Goal: Answer question/provide support: Share knowledge or assist other users

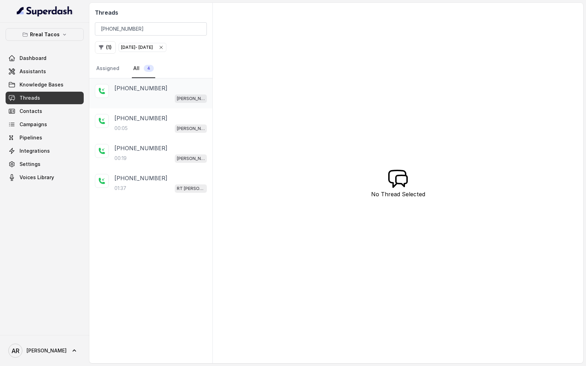
click at [157, 100] on div "[PERSON_NAME] / EN" at bounding box center [160, 98] width 92 height 9
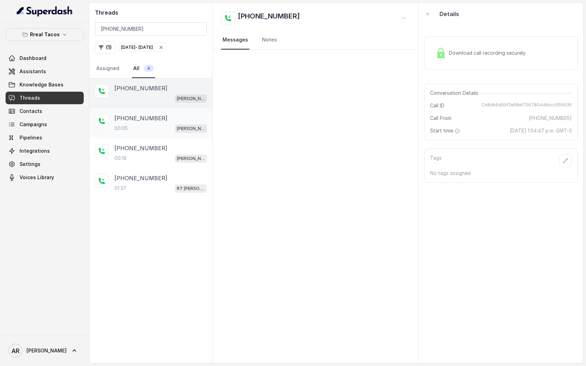
click at [153, 120] on div "[PHONE_NUMBER]" at bounding box center [160, 118] width 92 height 8
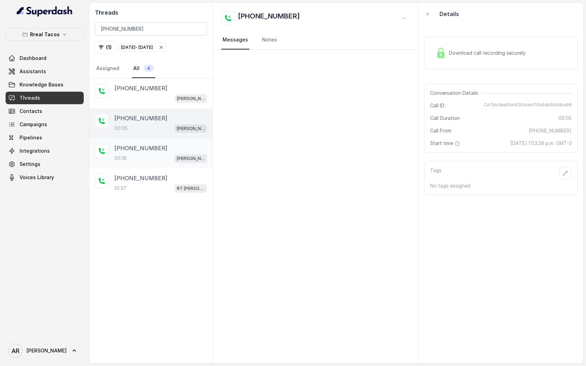
click at [153, 142] on div "[PHONE_NUMBER]:19 [PERSON_NAME] / EN" at bounding box center [150, 153] width 123 height 30
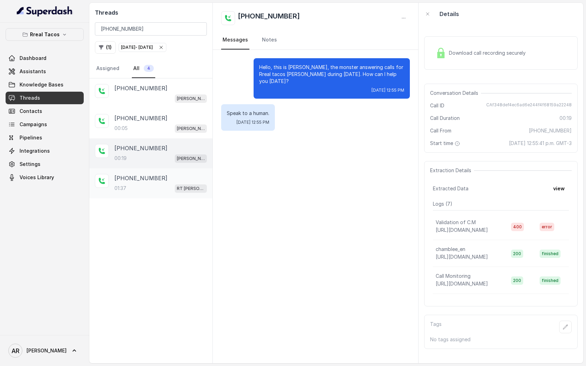
click at [161, 184] on div "01:37 RT [PERSON_NAME][GEOGRAPHIC_DATA] / EN" at bounding box center [160, 188] width 92 height 9
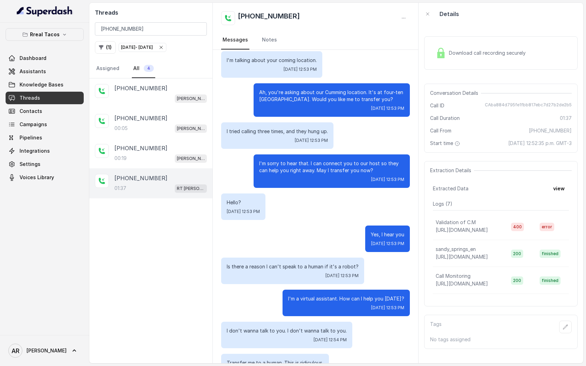
scroll to position [285, 0]
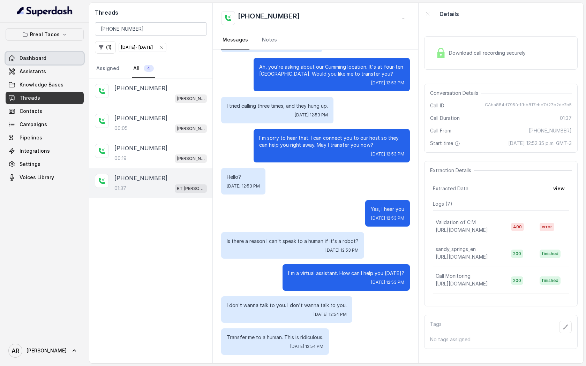
click at [64, 64] on link "Dashboard" at bounding box center [45, 58] width 78 height 13
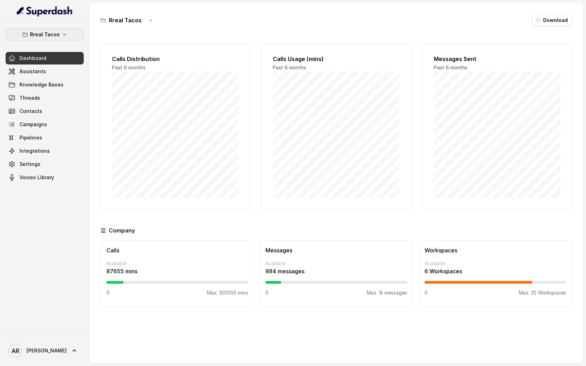
click at [63, 32] on icon "button" at bounding box center [65, 35] width 6 height 6
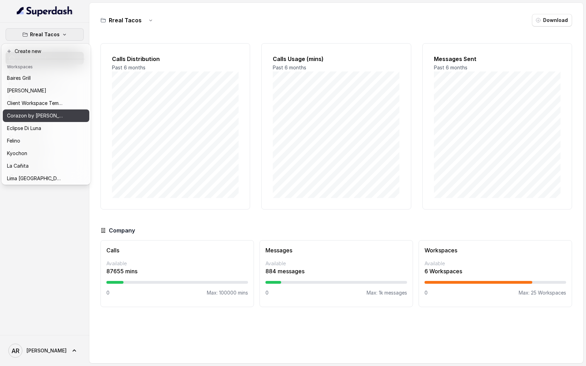
click at [55, 118] on div "Corazon by [PERSON_NAME]" at bounding box center [35, 116] width 56 height 8
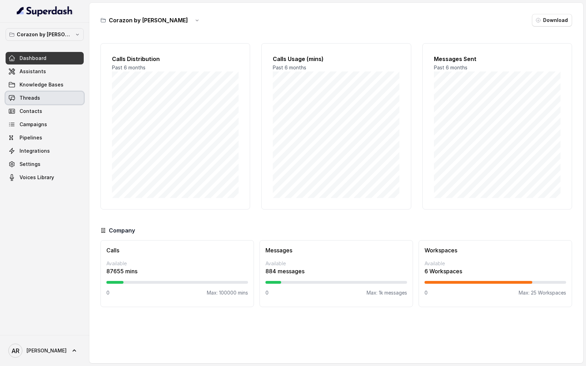
click at [46, 104] on link "Threads" at bounding box center [45, 98] width 78 height 13
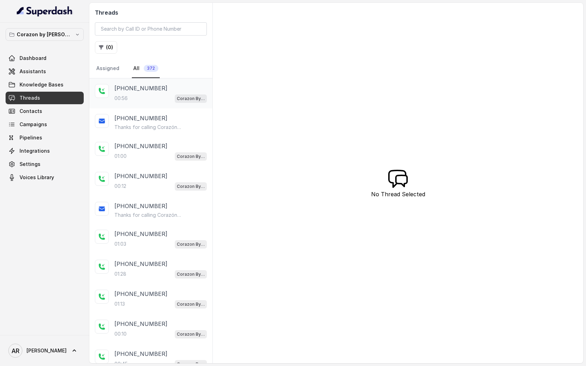
click at [162, 93] on div "[PHONE_NUMBER]:56 Corazon By [PERSON_NAME]" at bounding box center [160, 93] width 92 height 19
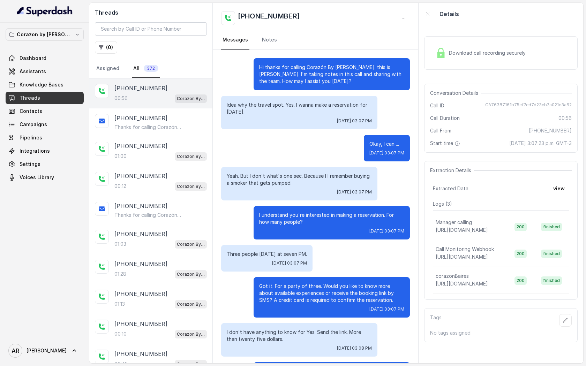
scroll to position [87, 0]
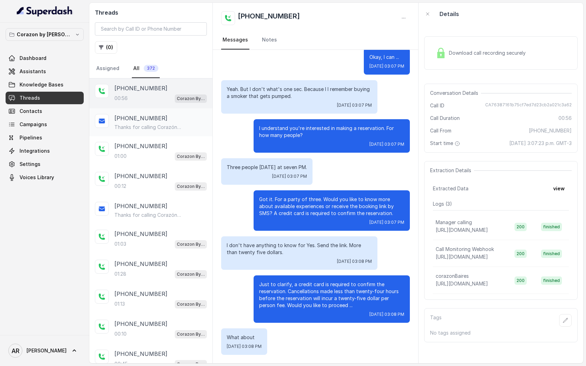
click at [169, 133] on div "[PHONE_NUMBER] Thanks for calling Corazón By [PERSON_NAME]! Want to make a rese…" at bounding box center [150, 122] width 123 height 28
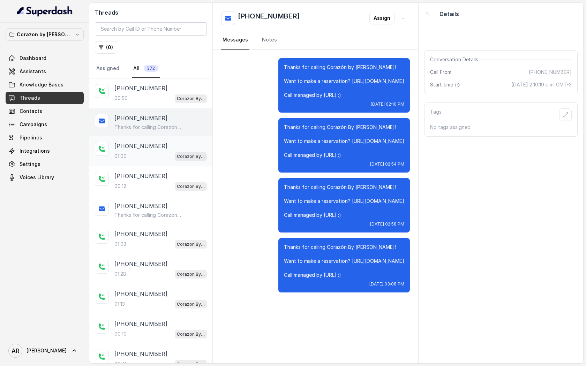
click at [173, 145] on div "[PHONE_NUMBER]" at bounding box center [160, 146] width 92 height 8
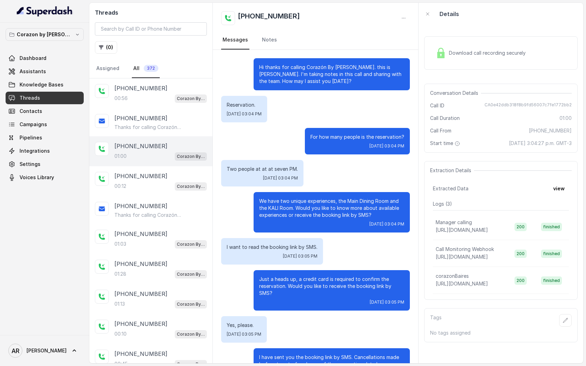
scroll to position [112, 0]
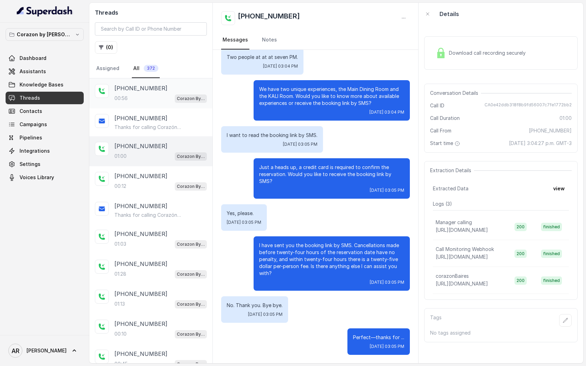
click at [171, 98] on div "00:56 Corazon By [PERSON_NAME]" at bounding box center [160, 98] width 92 height 9
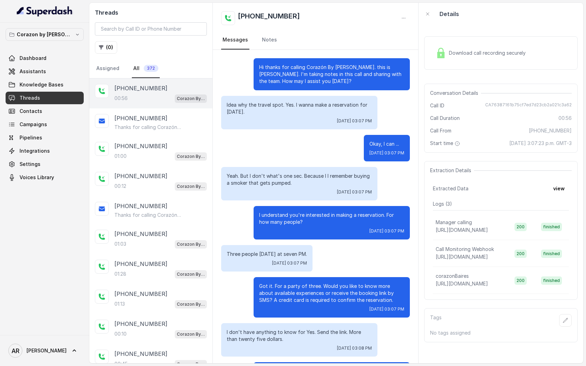
scroll to position [87, 0]
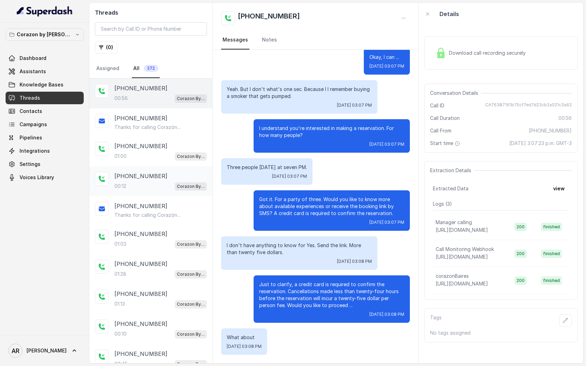
click at [170, 173] on div "[PHONE_NUMBER]" at bounding box center [160, 176] width 92 height 8
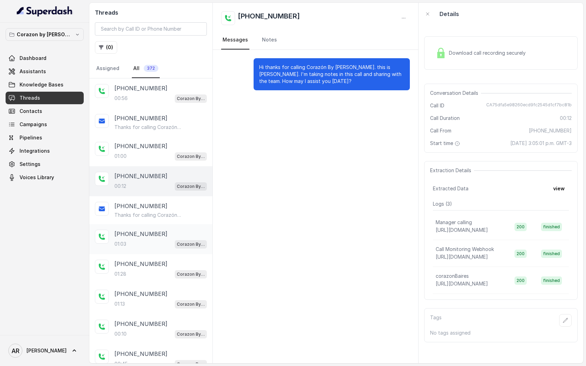
click at [166, 234] on div "[PHONE_NUMBER]" at bounding box center [160, 234] width 92 height 8
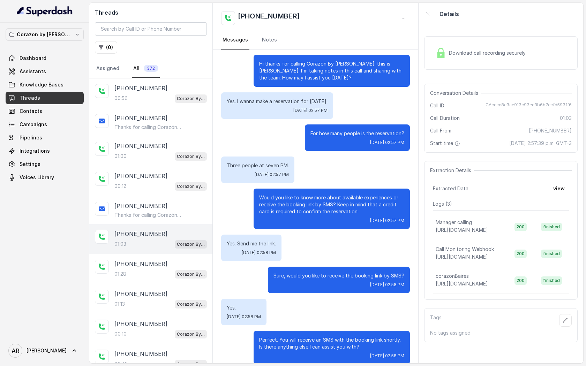
scroll to position [187, 0]
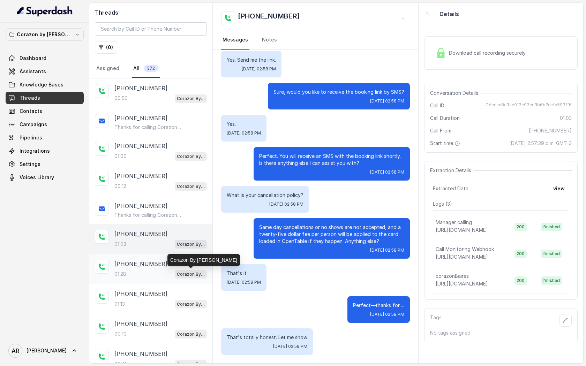
click at [184, 276] on p "Corazon By [PERSON_NAME]" at bounding box center [191, 274] width 28 height 7
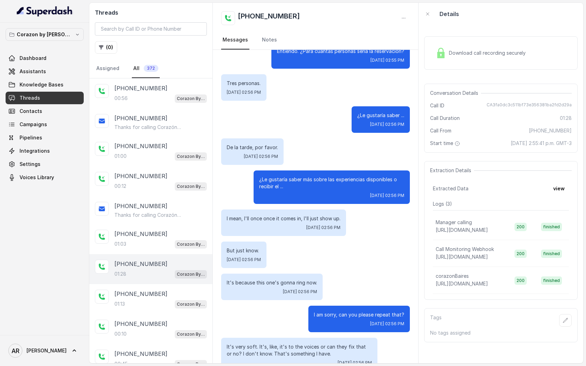
scroll to position [89, 0]
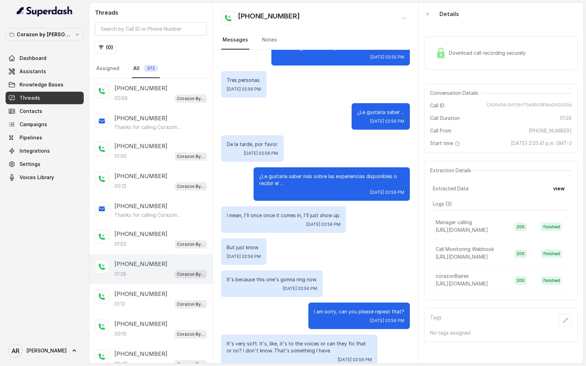
click at [450, 69] on div "Download call recording securely" at bounding box center [500, 52] width 153 height 33
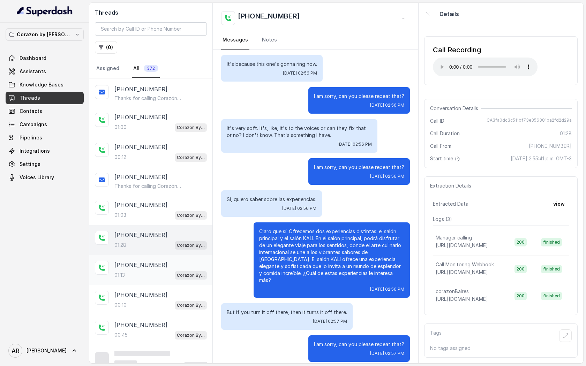
scroll to position [29, 0]
click at [181, 266] on div "[PHONE_NUMBER]" at bounding box center [160, 265] width 92 height 8
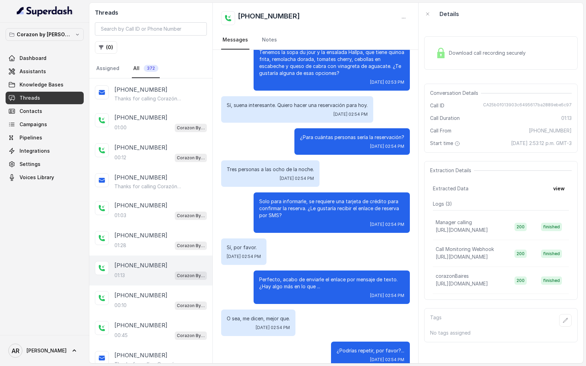
scroll to position [226, 0]
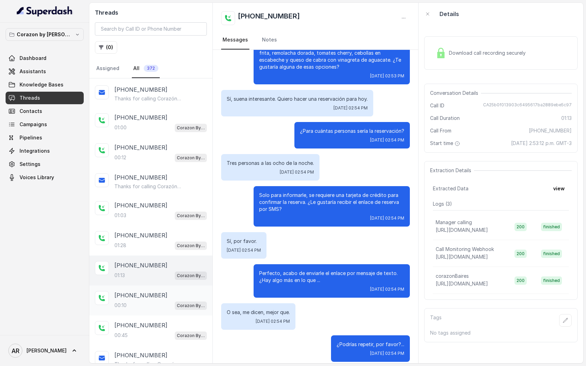
click at [171, 306] on div "00:10 Corazon By [PERSON_NAME]" at bounding box center [160, 305] width 92 height 9
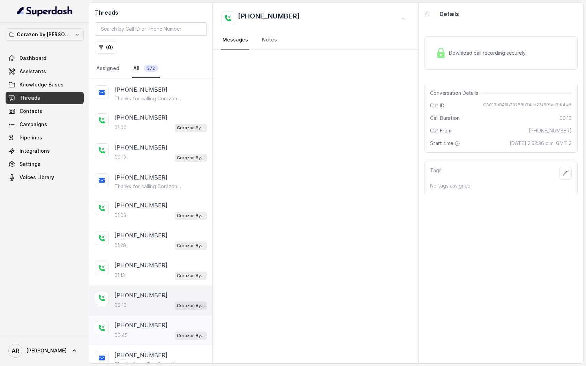
click at [165, 317] on div "[PHONE_NUMBER]:45 Corazon By [PERSON_NAME]" at bounding box center [150, 331] width 123 height 30
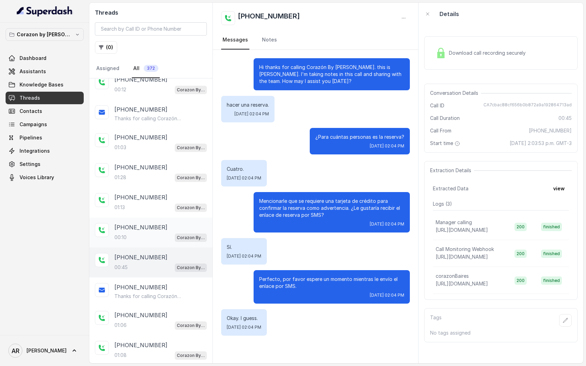
scroll to position [112, 0]
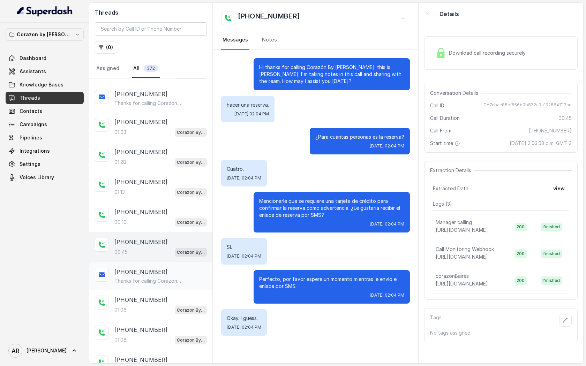
click at [185, 269] on div "[PHONE_NUMBER]" at bounding box center [160, 272] width 92 height 8
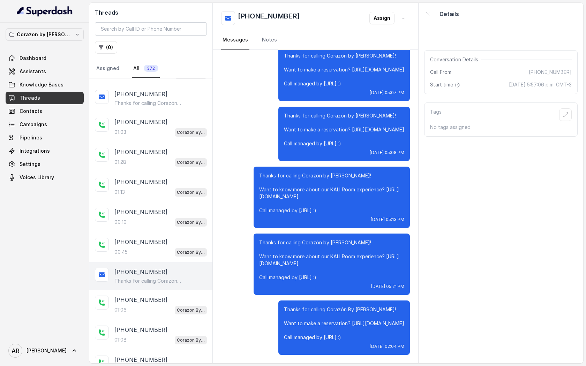
scroll to position [148, 0]
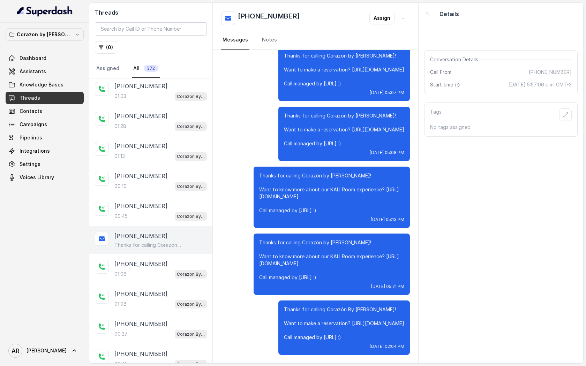
click at [185, 270] on span "Corazon By [PERSON_NAME]" at bounding box center [191, 274] width 32 height 8
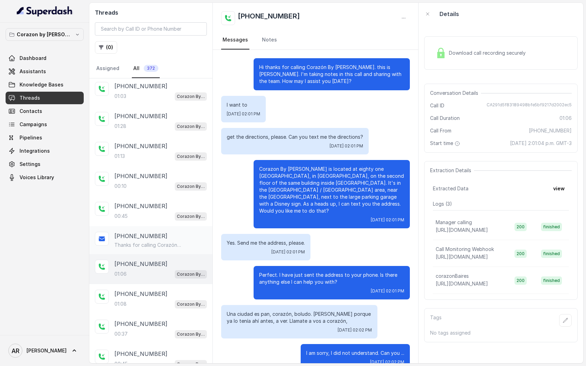
scroll to position [165, 0]
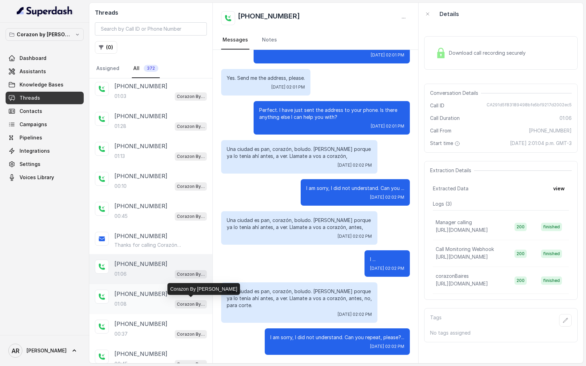
click at [177, 302] on p "Corazon By [PERSON_NAME]" at bounding box center [191, 304] width 28 height 7
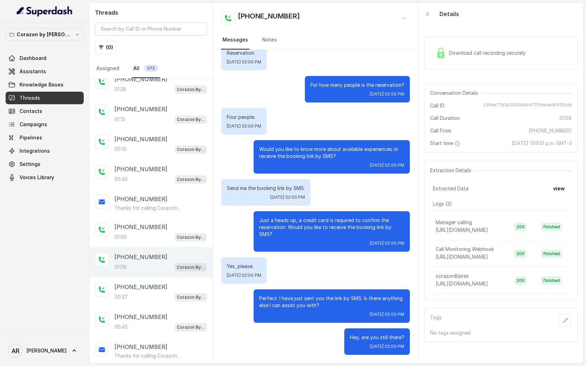
scroll to position [186, 0]
click at [158, 211] on div "[PHONE_NUMBER] Thanks for calling Corazón By [PERSON_NAME]! Want to make a rese…" at bounding box center [150, 203] width 123 height 28
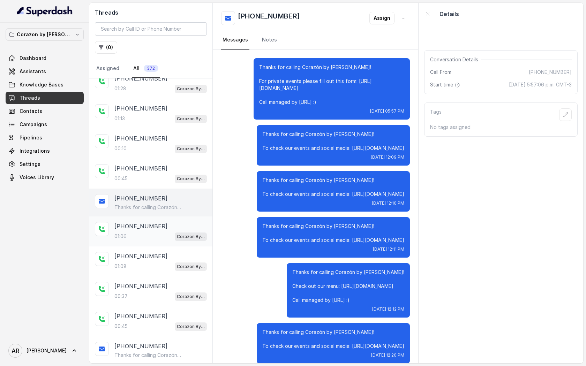
scroll to position [1366, 0]
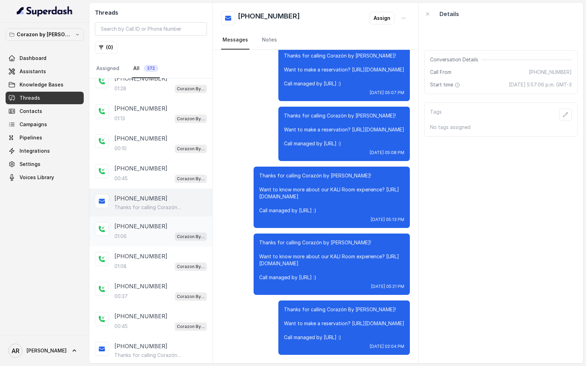
click at [160, 223] on div "[PHONE_NUMBER]" at bounding box center [160, 226] width 92 height 8
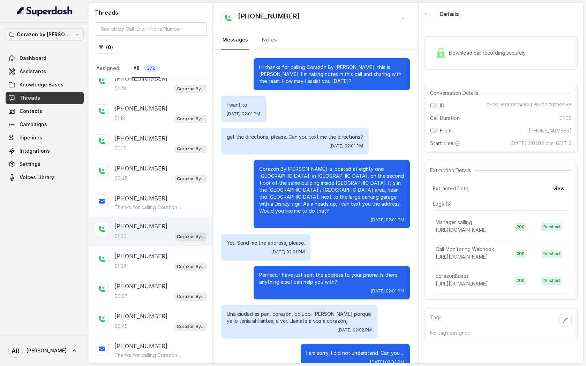
scroll to position [165, 0]
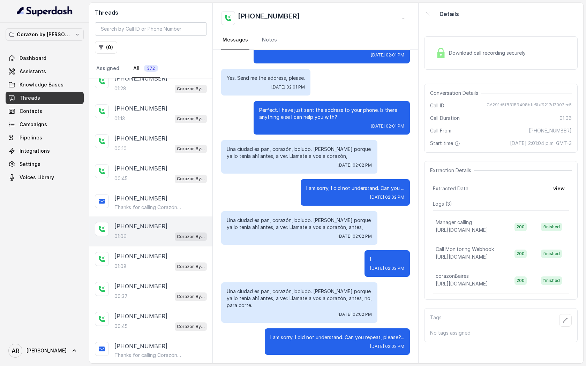
click at [434, 52] on div "Download call recording securely" at bounding box center [481, 53] width 96 height 16
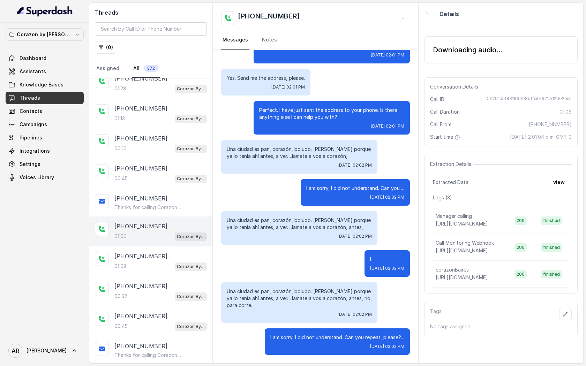
click at [434, 55] on div "Downloading audio..." at bounding box center [500, 49] width 153 height 27
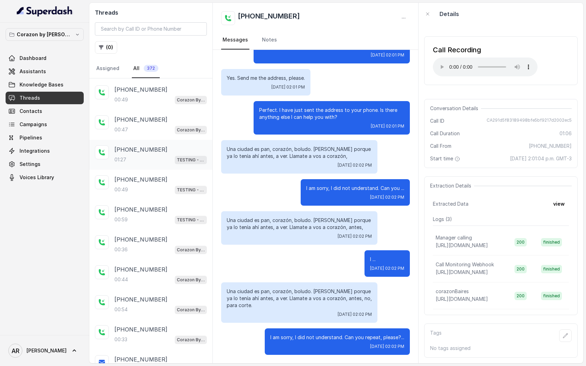
scroll to position [484, 0]
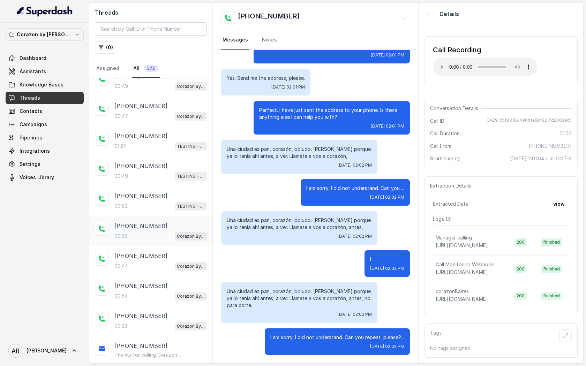
click at [166, 237] on div "00:36 Corazon By [PERSON_NAME]" at bounding box center [160, 236] width 92 height 9
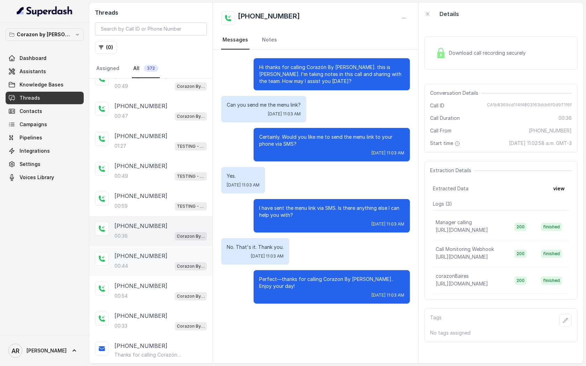
click at [164, 267] on div "[PHONE_NUMBER]:44 Corazon By [PERSON_NAME]" at bounding box center [150, 261] width 123 height 30
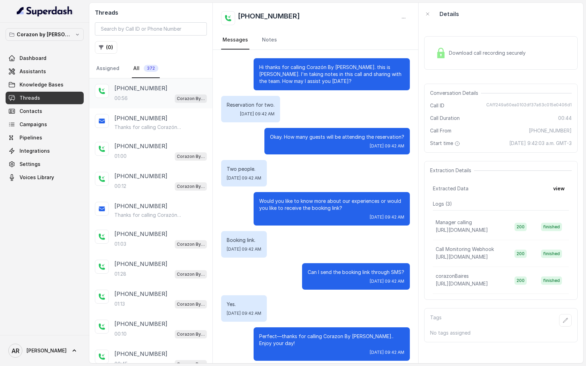
click at [172, 98] on div "00:56 Corazon By [PERSON_NAME]" at bounding box center [160, 98] width 92 height 9
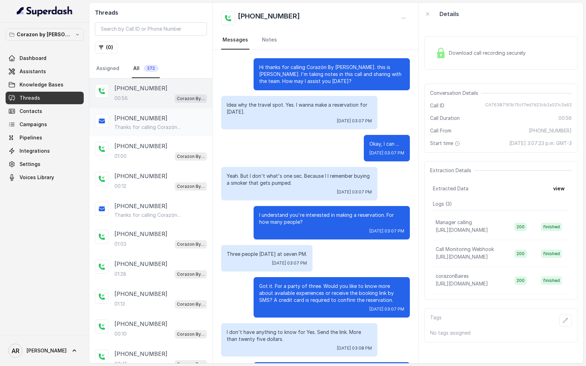
scroll to position [87, 0]
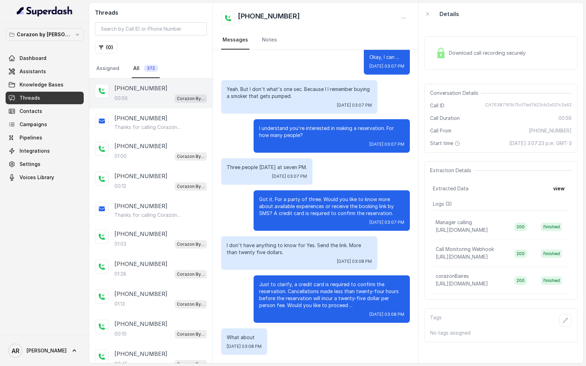
click at [436, 59] on div "Download call recording securely" at bounding box center [481, 53] width 96 height 16
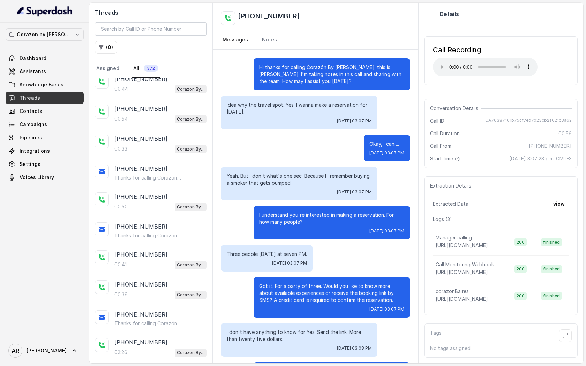
scroll to position [408, 0]
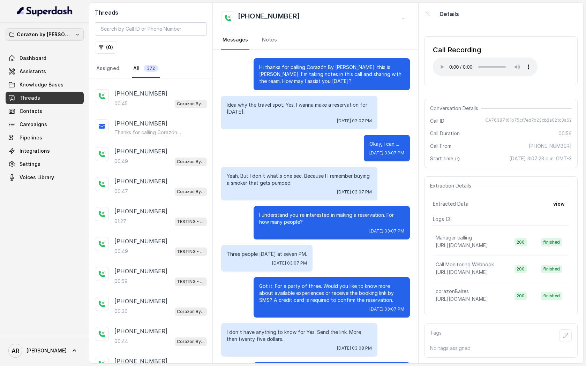
click at [74, 39] on button "Corazon by [PERSON_NAME]" at bounding box center [45, 34] width 78 height 13
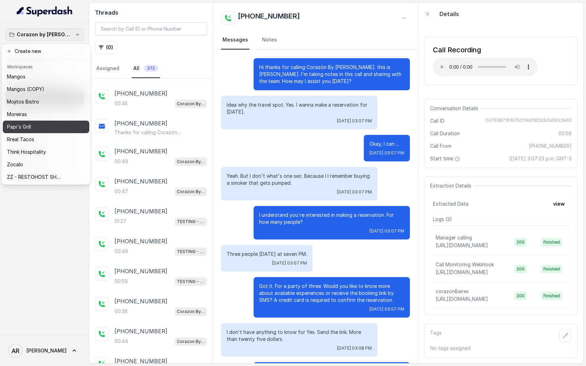
scroll to position [111, 0]
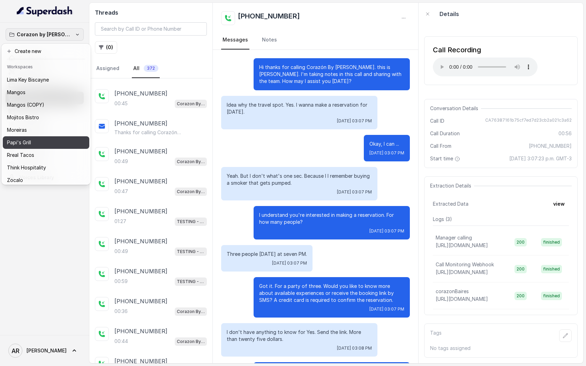
click at [36, 144] on div "Papi's Grill" at bounding box center [40, 142] width 67 height 8
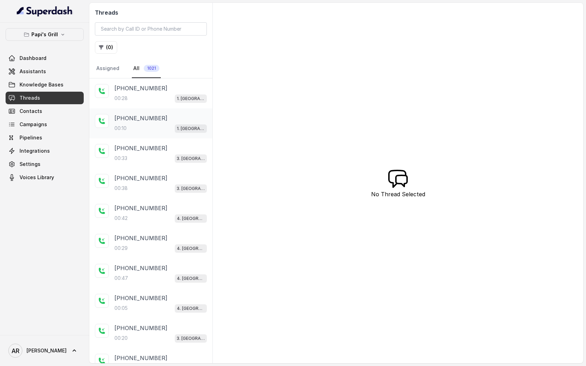
click at [164, 96] on div "00:28 1. [GEOGRAPHIC_DATA]" at bounding box center [160, 98] width 92 height 9
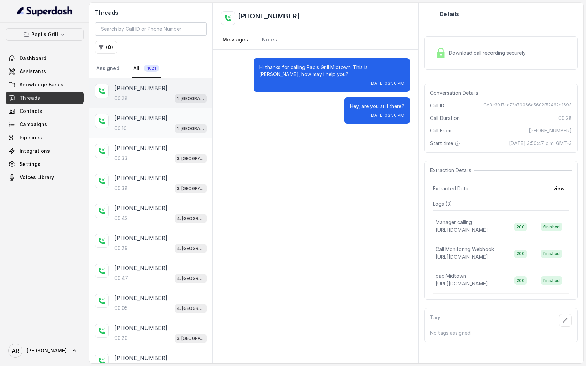
click at [165, 130] on div "00:10 1. [GEOGRAPHIC_DATA]" at bounding box center [160, 128] width 92 height 9
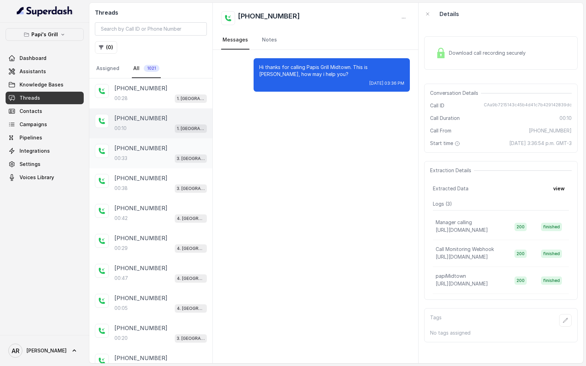
click at [168, 148] on div "[PHONE_NUMBER]" at bounding box center [160, 148] width 92 height 8
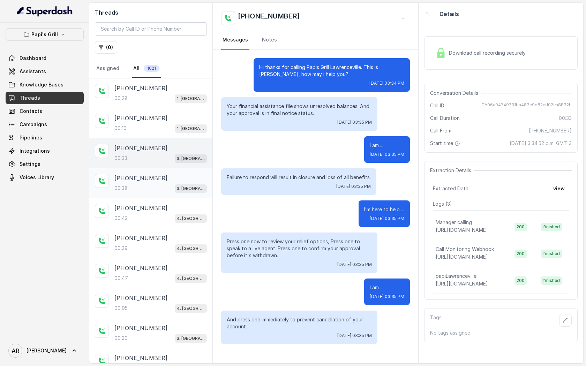
click at [163, 176] on div "[PHONE_NUMBER]" at bounding box center [160, 178] width 92 height 8
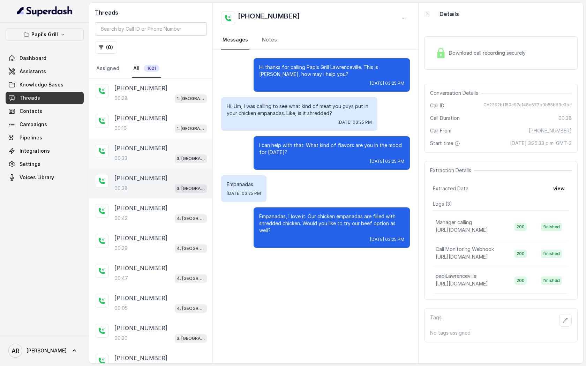
click at [173, 118] on div "[PHONE_NUMBER]" at bounding box center [160, 118] width 92 height 8
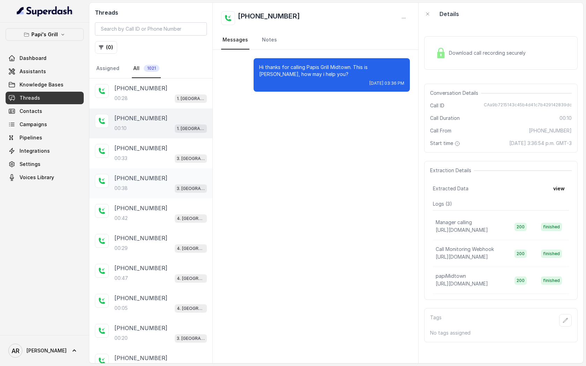
click at [173, 188] on div "00:38 3. [GEOGRAPHIC_DATA]" at bounding box center [160, 188] width 92 height 9
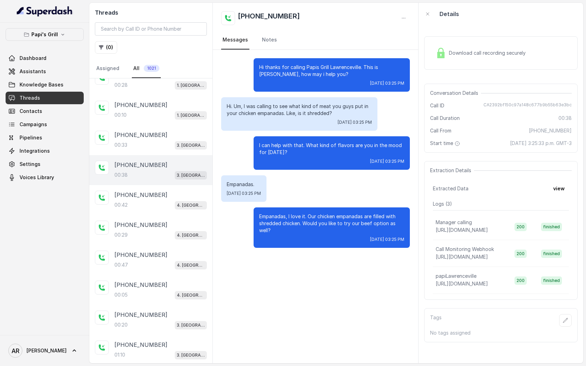
scroll to position [14, 0]
click at [173, 188] on div "[PHONE_NUMBER]:42 4. [GEOGRAPHIC_DATA]" at bounding box center [150, 200] width 123 height 30
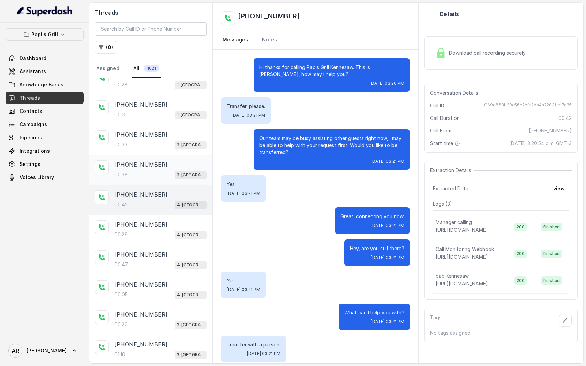
scroll to position [7, 0]
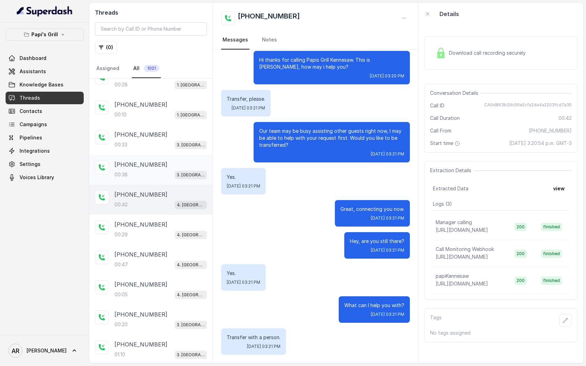
click at [167, 178] on div "00:38 3. [GEOGRAPHIC_DATA]" at bounding box center [160, 174] width 92 height 9
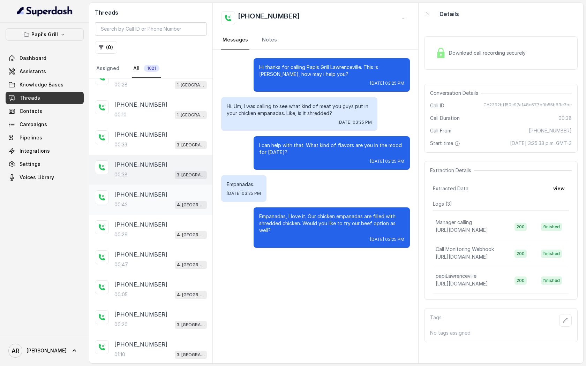
click at [156, 190] on div "[PHONE_NUMBER]" at bounding box center [160, 194] width 92 height 8
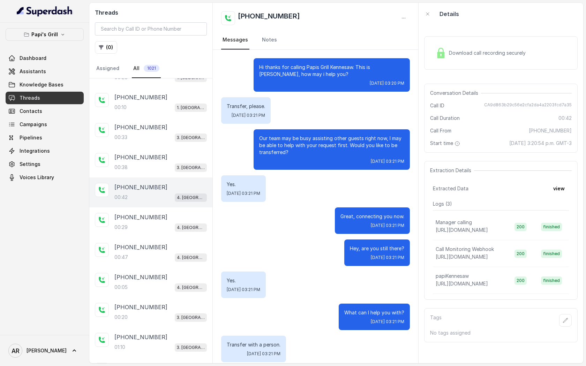
scroll to position [7, 0]
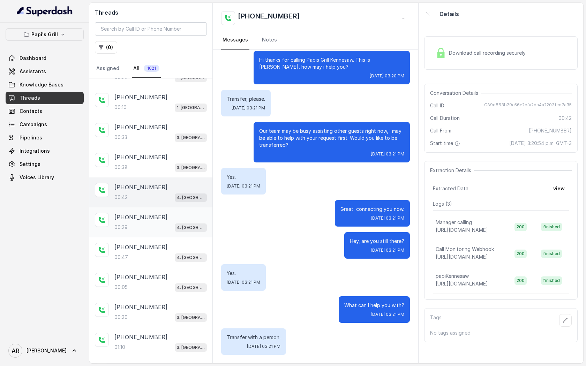
click at [172, 228] on div "00:29 4. [GEOGRAPHIC_DATA]" at bounding box center [160, 227] width 92 height 9
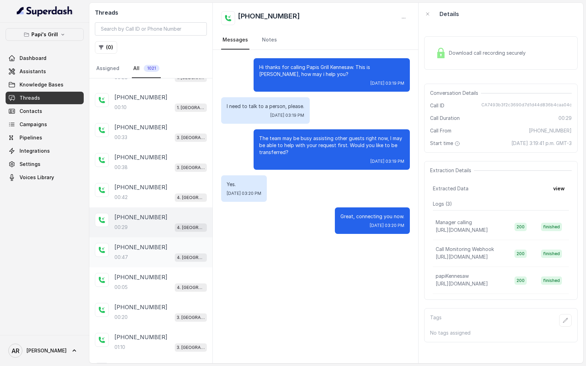
click at [164, 253] on div "00:47 4. [GEOGRAPHIC_DATA]" at bounding box center [160, 257] width 92 height 9
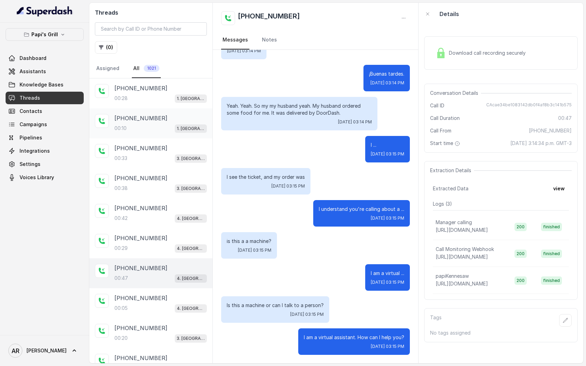
click at [164, 112] on div "[PHONE_NUMBER]:10 1. [GEOGRAPHIC_DATA]" at bounding box center [150, 123] width 123 height 30
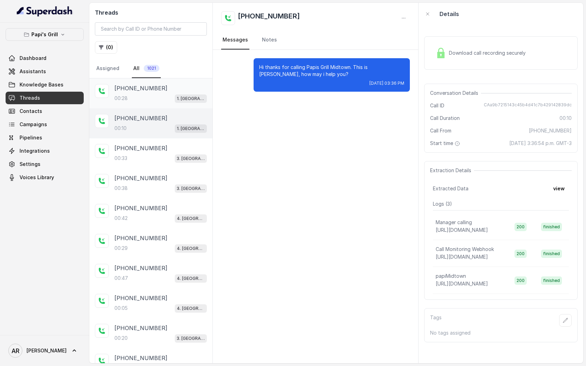
click at [162, 90] on div "[PHONE_NUMBER]" at bounding box center [160, 88] width 92 height 8
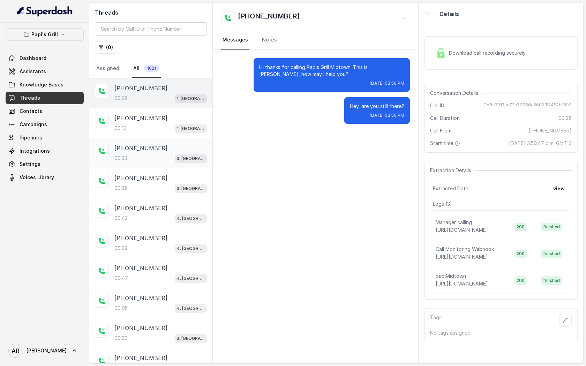
click at [156, 145] on div "[PHONE_NUMBER]" at bounding box center [160, 148] width 92 height 8
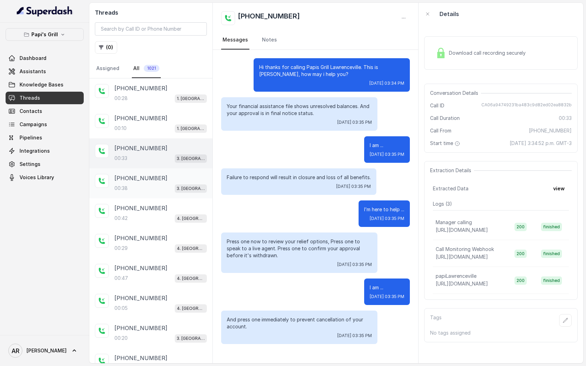
click at [154, 184] on div "00:38 3. [GEOGRAPHIC_DATA]" at bounding box center [160, 188] width 92 height 9
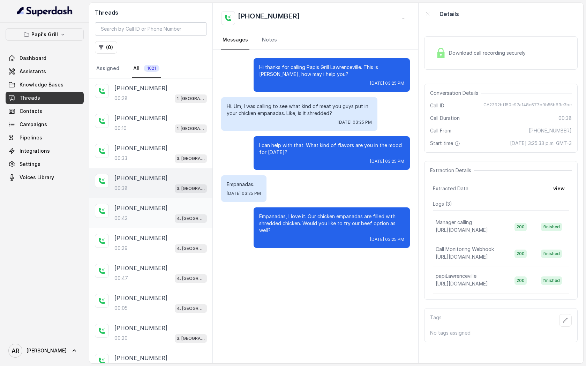
click at [152, 211] on p "[PHONE_NUMBER]" at bounding box center [140, 208] width 53 height 8
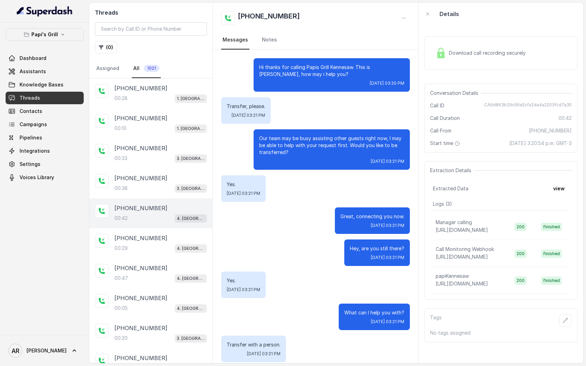
scroll to position [7, 0]
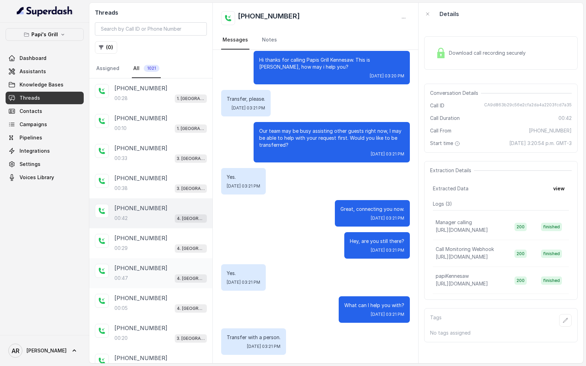
click at [149, 264] on p "[PHONE_NUMBER]" at bounding box center [140, 268] width 53 height 8
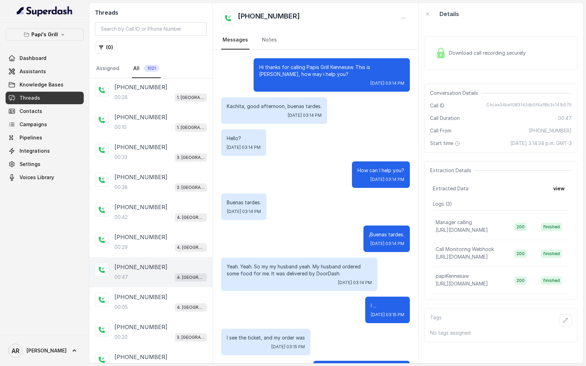
scroll to position [161, 0]
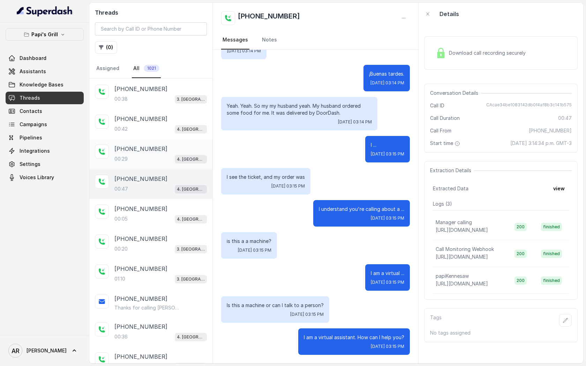
click at [121, 246] on p "00:20" at bounding box center [120, 249] width 13 height 7
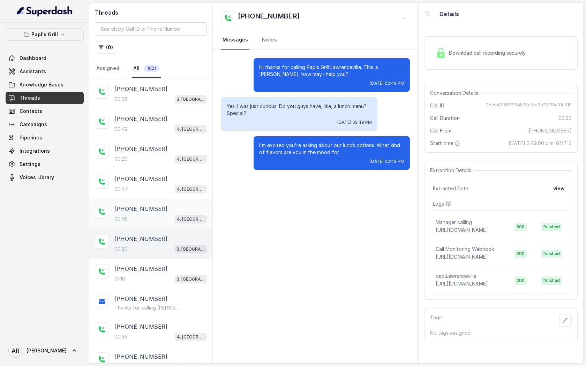
click at [138, 207] on p "[PHONE_NUMBER]" at bounding box center [140, 209] width 53 height 8
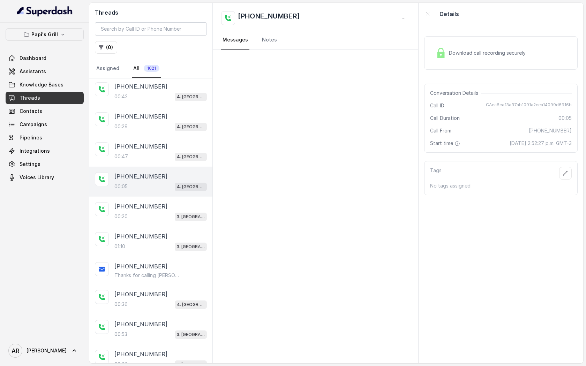
scroll to position [128, 0]
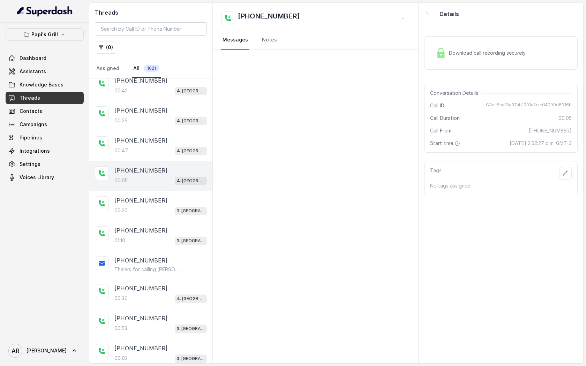
click at [138, 207] on div "00:20 3. [GEOGRAPHIC_DATA]" at bounding box center [160, 210] width 92 height 9
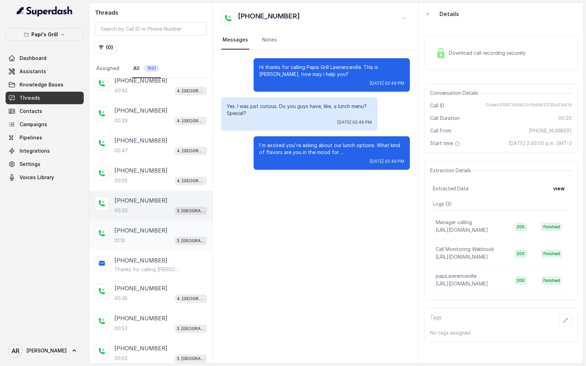
click at [144, 244] on div "[PHONE_NUMBER]:10 3. [GEOGRAPHIC_DATA]" at bounding box center [150, 236] width 123 height 30
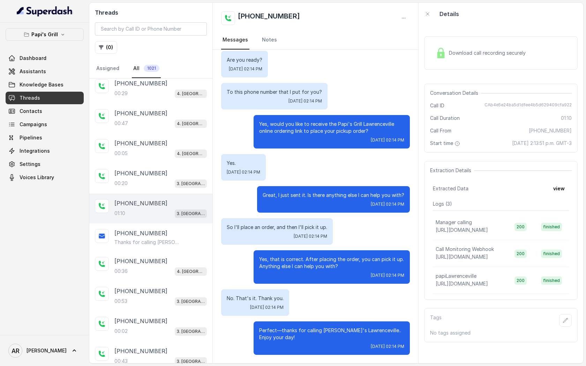
scroll to position [164, 0]
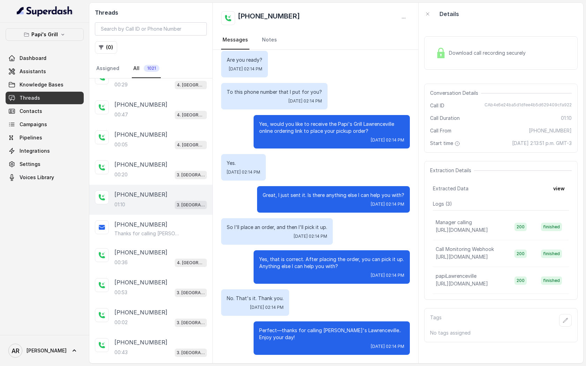
click at [144, 244] on div "[PHONE_NUMBER]:36 4. [GEOGRAPHIC_DATA]" at bounding box center [150, 258] width 123 height 30
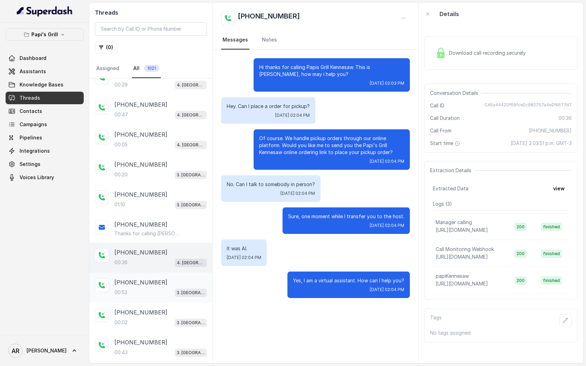
scroll to position [175, 0]
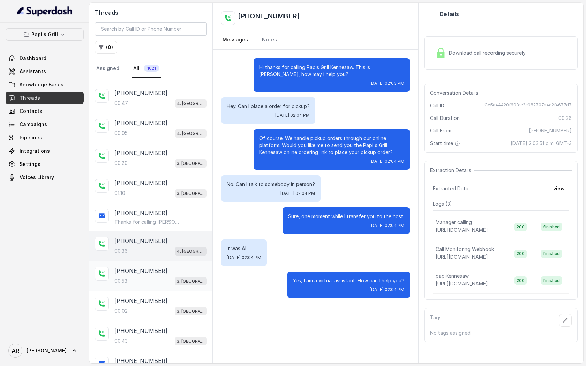
click at [152, 272] on p "[PHONE_NUMBER]" at bounding box center [140, 271] width 53 height 8
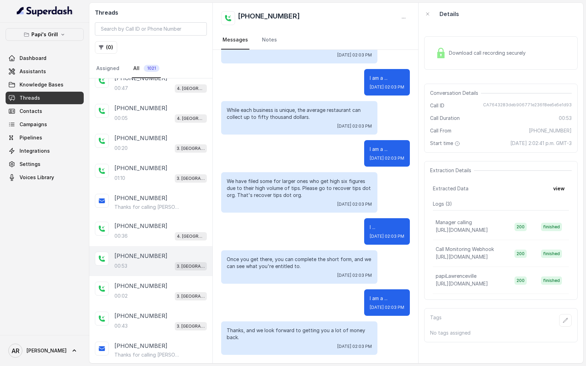
scroll to position [191, 0]
click at [157, 233] on div "00:36 4. [GEOGRAPHIC_DATA]" at bounding box center [160, 235] width 92 height 9
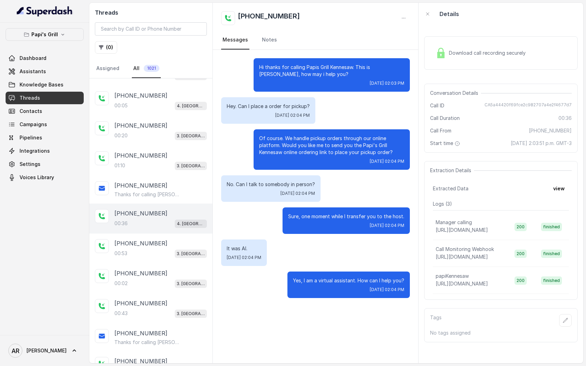
scroll to position [211, 0]
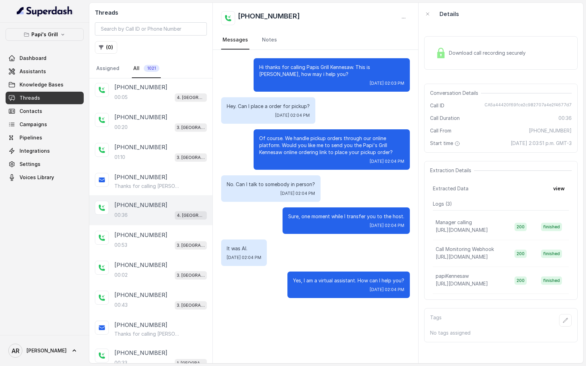
click at [157, 233] on div "[PHONE_NUMBER]" at bounding box center [160, 235] width 92 height 8
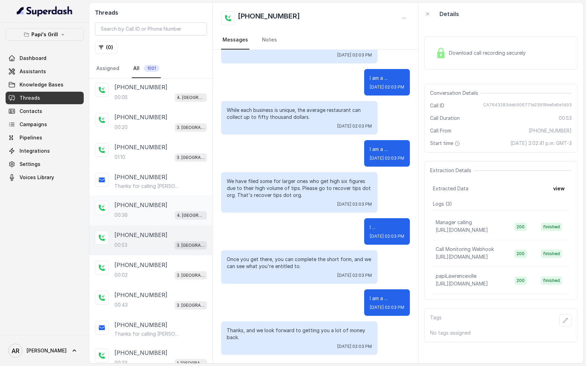
scroll to position [269, 0]
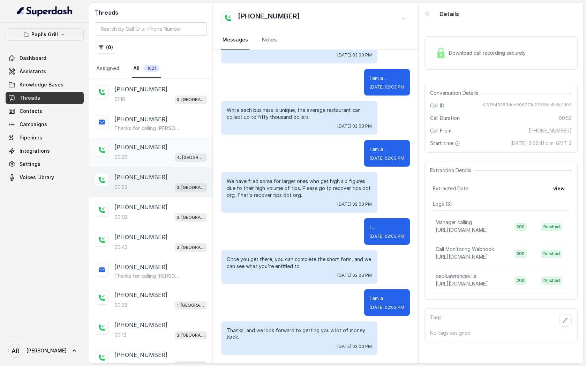
click at [157, 233] on div "[PHONE_NUMBER]" at bounding box center [160, 237] width 92 height 8
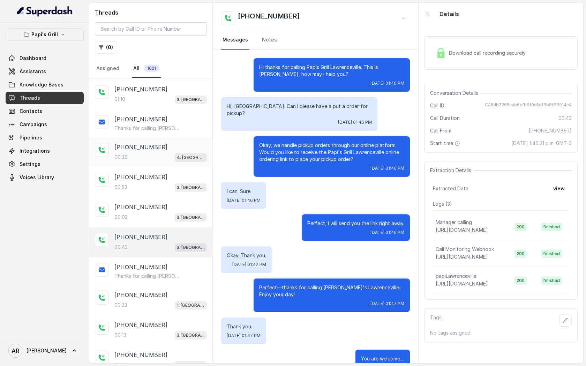
scroll to position [14, 0]
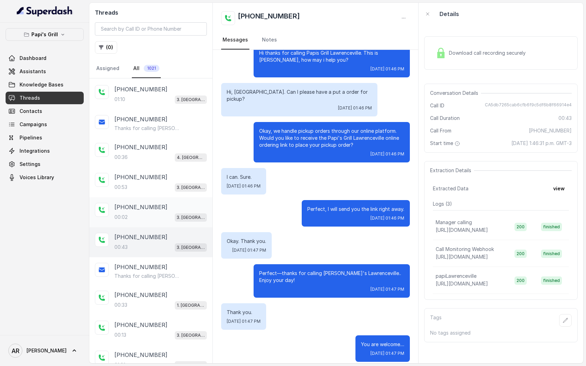
click at [152, 217] on div "00:02 3. [GEOGRAPHIC_DATA]" at bounding box center [160, 217] width 92 height 9
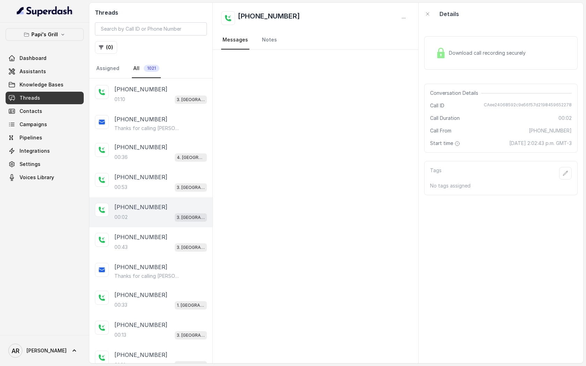
scroll to position [327, 0]
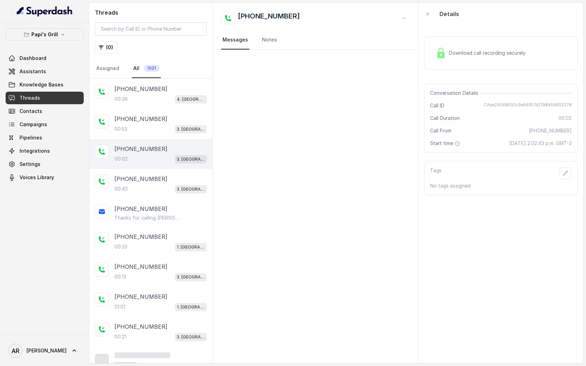
click at [152, 217] on p "Thanks for calling [PERSON_NAME]'s Lawrenceville! Place your pickup order at: […" at bounding box center [147, 217] width 67 height 7
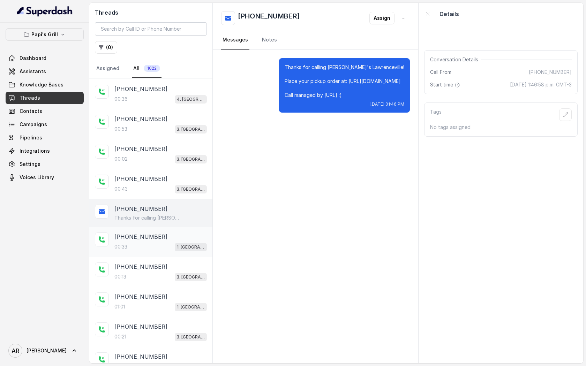
click at [169, 229] on div "[PHONE_NUMBER]:33 1. [GEOGRAPHIC_DATA]" at bounding box center [150, 242] width 123 height 30
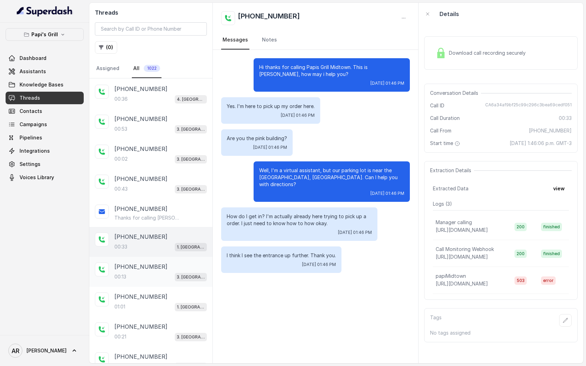
click at [186, 267] on div "[PHONE_NUMBER]" at bounding box center [160, 267] width 92 height 8
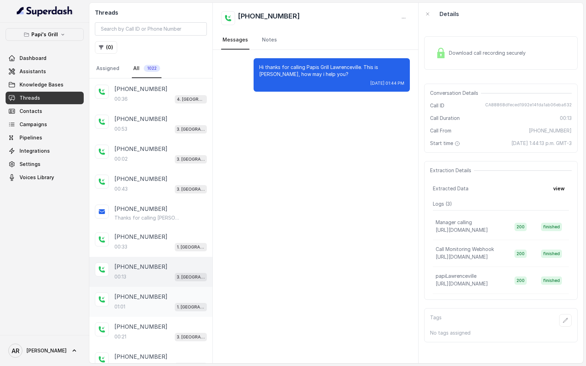
click at [174, 310] on div "[PHONE_NUMBER]:01 1. [GEOGRAPHIC_DATA]" at bounding box center [150, 302] width 123 height 30
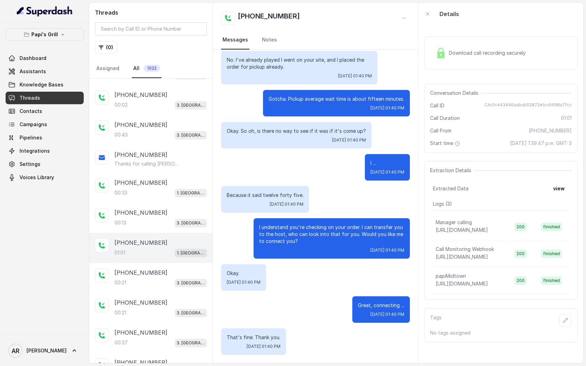
scroll to position [382, 0]
click at [174, 310] on div "00:21 3. [GEOGRAPHIC_DATA]" at bounding box center [160, 312] width 92 height 9
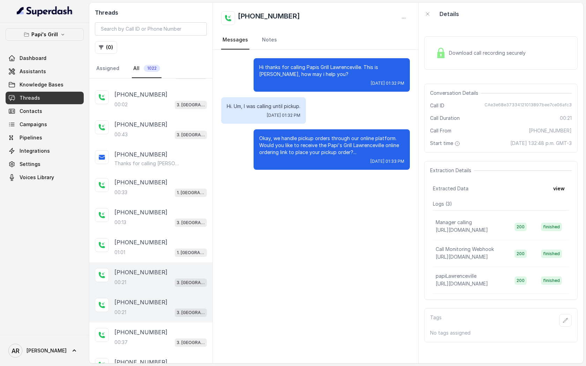
click at [169, 286] on div "[PHONE_NUMBER]:21 3. [GEOGRAPHIC_DATA]" at bounding box center [150, 278] width 123 height 30
click at [52, 31] on p "Papi's Grill" at bounding box center [44, 34] width 27 height 8
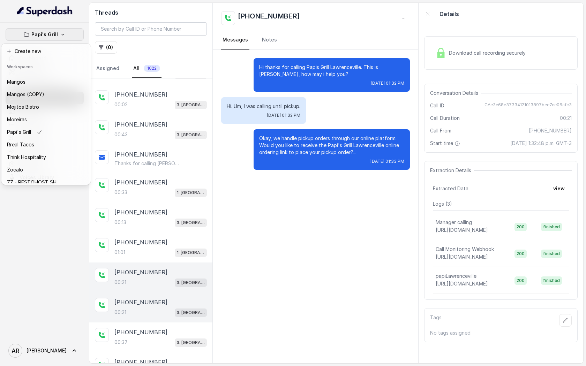
scroll to position [127, 0]
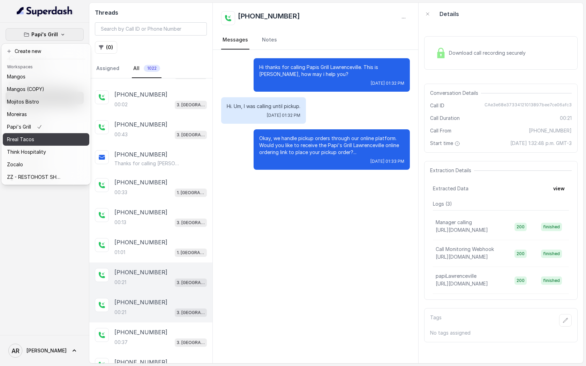
click at [33, 141] on p "Rreal Tacos" at bounding box center [20, 139] width 27 height 8
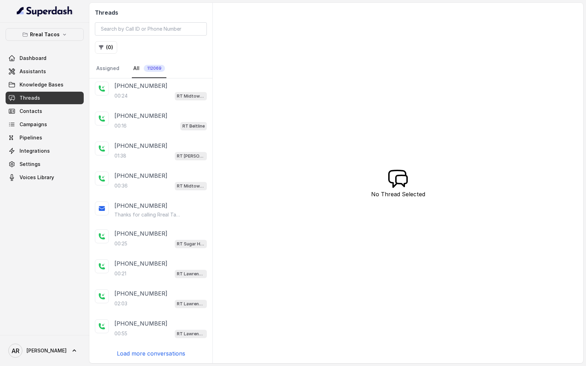
scroll to position [31, 0]
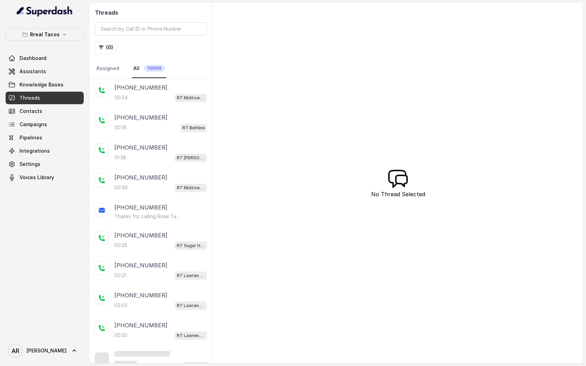
click at [168, 86] on div "[PHONE_NUMBER]" at bounding box center [160, 87] width 92 height 8
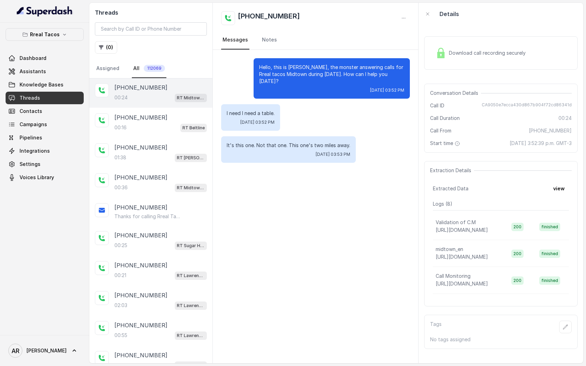
click at [432, 61] on div "Download call recording securely" at bounding box center [500, 52] width 153 height 33
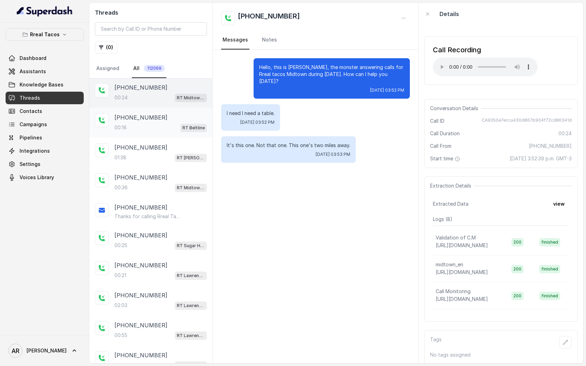
click at [186, 133] on div "[PHONE_NUMBER]:16 RT Beltline" at bounding box center [150, 123] width 123 height 30
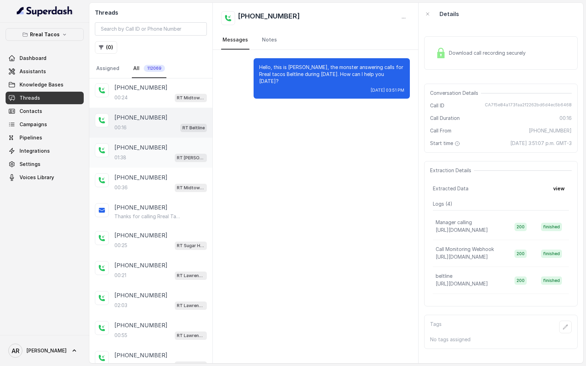
click at [169, 159] on div "01:38 RT [PERSON_NAME][GEOGRAPHIC_DATA] / EN" at bounding box center [160, 157] width 92 height 9
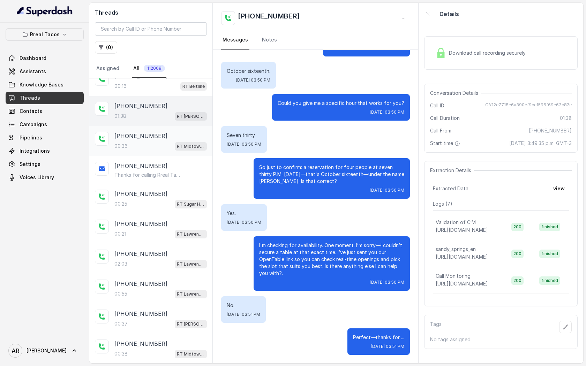
scroll to position [73, 0]
click at [171, 153] on div "[PHONE_NUMBER]:36 RT Midtown / EN" at bounding box center [150, 141] width 123 height 30
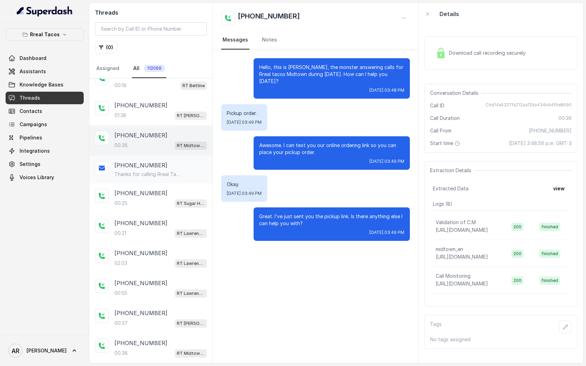
click at [171, 169] on div "[PHONE_NUMBER] Thanks for calling Rreal Tacos! Want to pick up your order? [URL…" at bounding box center [160, 169] width 92 height 17
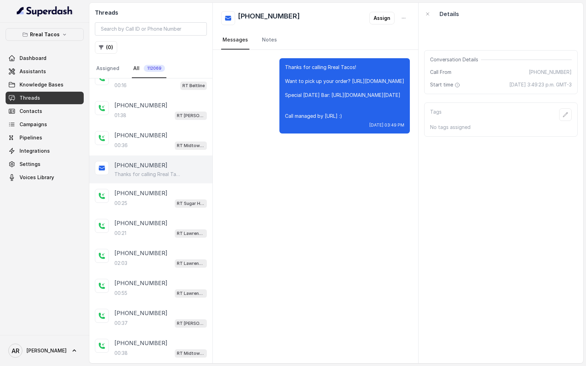
scroll to position [84, 0]
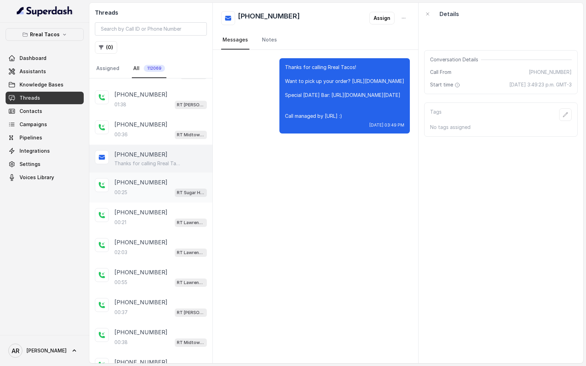
click at [169, 183] on div "[PHONE_NUMBER]" at bounding box center [160, 182] width 92 height 8
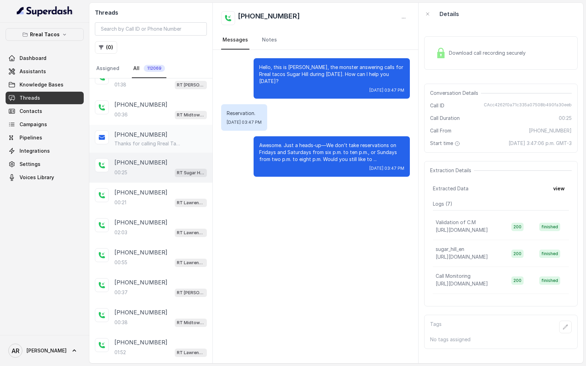
scroll to position [106, 0]
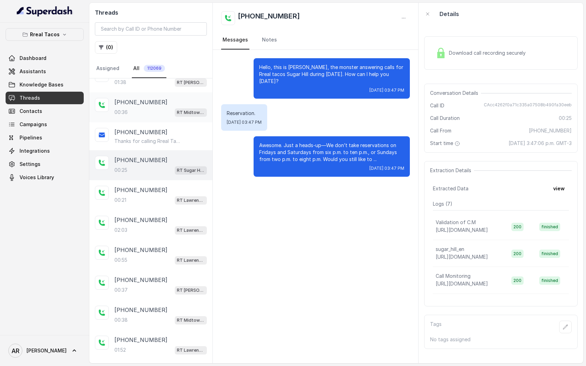
click at [160, 115] on div "00:36 RT Midtown / EN" at bounding box center [160, 112] width 92 height 9
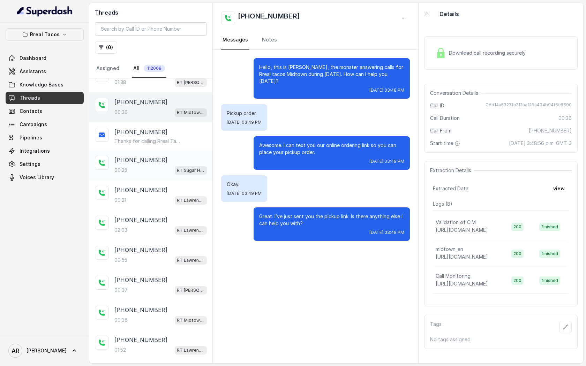
click at [163, 169] on div "00:[STREET_ADDRESS]" at bounding box center [160, 170] width 92 height 9
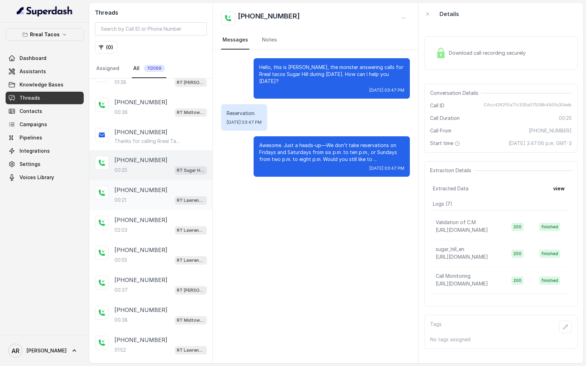
click at [163, 186] on div "[PHONE_NUMBER]" at bounding box center [160, 190] width 92 height 8
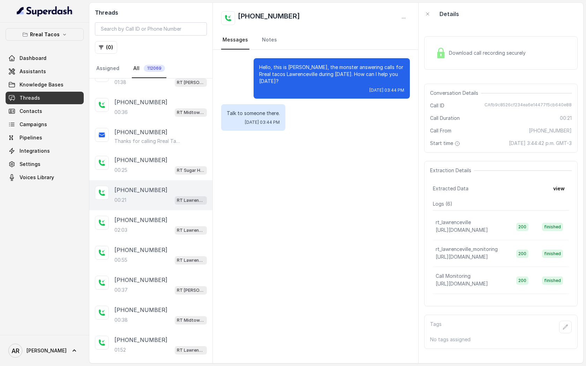
scroll to position [130, 0]
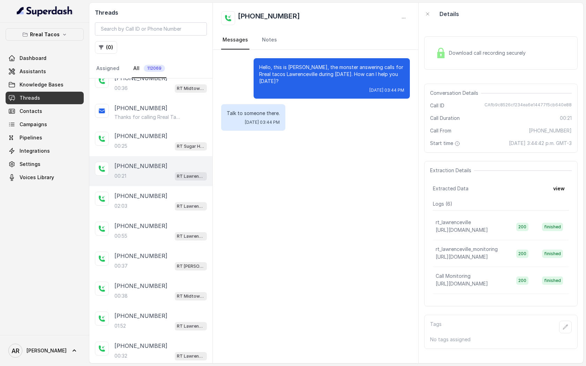
click at [163, 186] on div "[PHONE_NUMBER]:03 RT [GEOGRAPHIC_DATA]" at bounding box center [150, 201] width 123 height 30
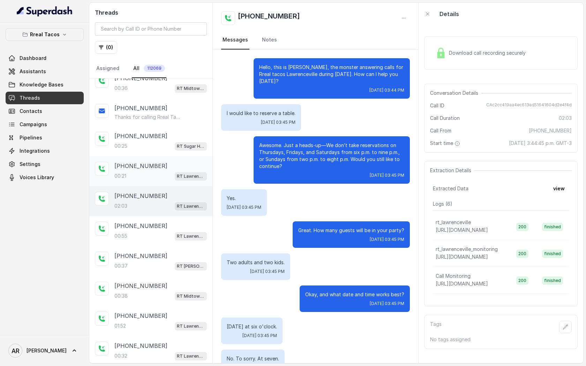
scroll to position [366, 0]
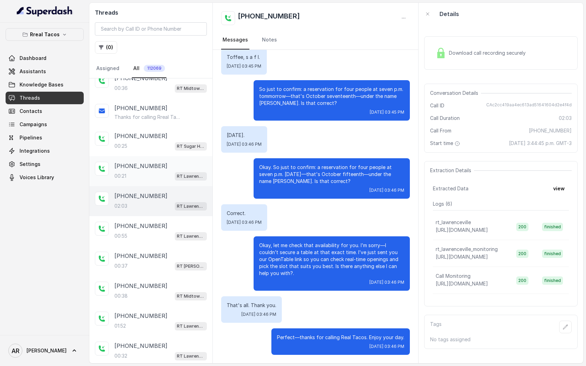
click at [164, 166] on div "[PHONE_NUMBER]" at bounding box center [160, 166] width 92 height 8
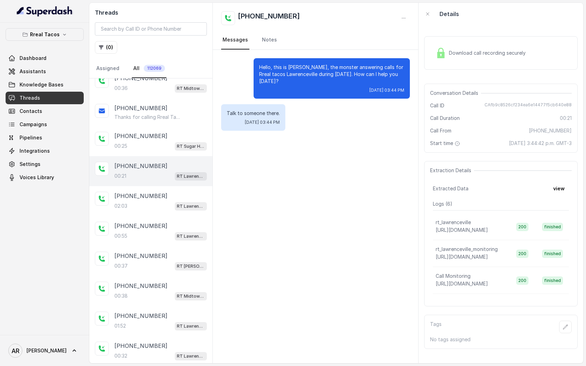
click at [436, 50] on img at bounding box center [441, 53] width 10 height 10
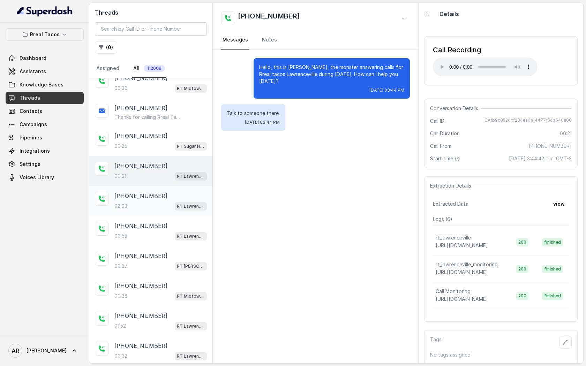
click at [173, 197] on div "[PHONE_NUMBER]" at bounding box center [160, 196] width 92 height 8
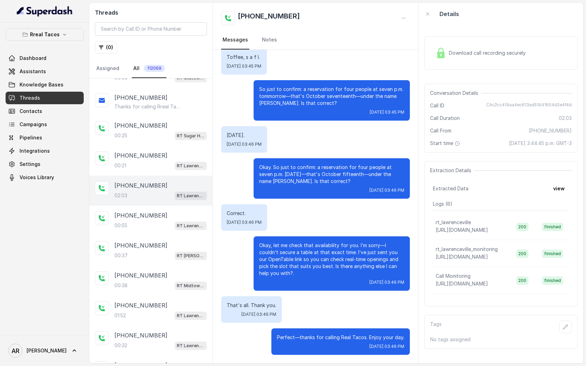
scroll to position [142, 0]
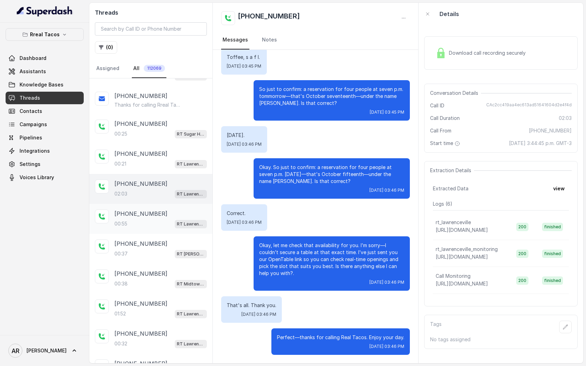
click at [171, 216] on div "[PHONE_NUMBER]" at bounding box center [160, 214] width 92 height 8
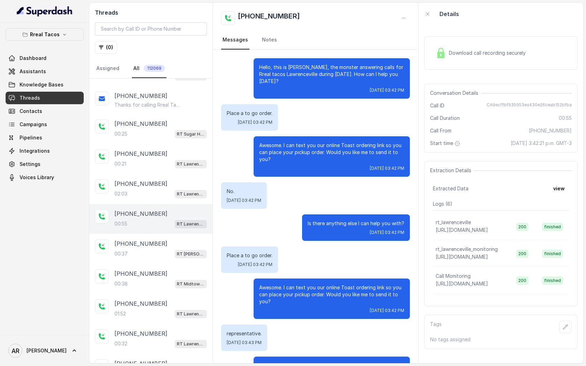
scroll to position [35, 0]
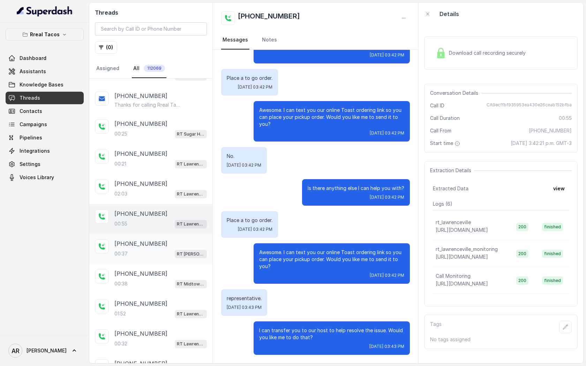
click at [172, 249] on div "00:[STREET_ADDRESS][PERSON_NAME]" at bounding box center [160, 253] width 92 height 9
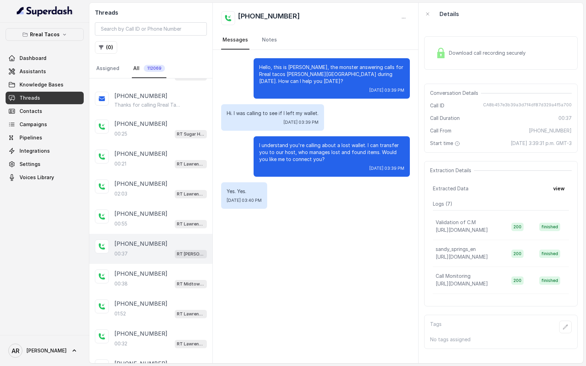
click at [450, 56] on div "Download call recording securely" at bounding box center [481, 53] width 96 height 16
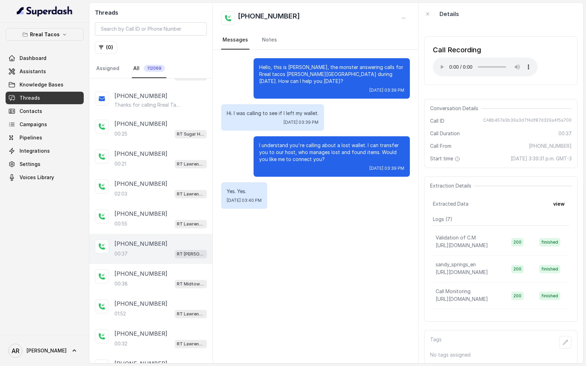
click at [107, 38] on div "Threads ( 0 ) Assigned All 112069" at bounding box center [150, 41] width 123 height 76
click at [107, 47] on button "( 0 )" at bounding box center [106, 47] width 22 height 13
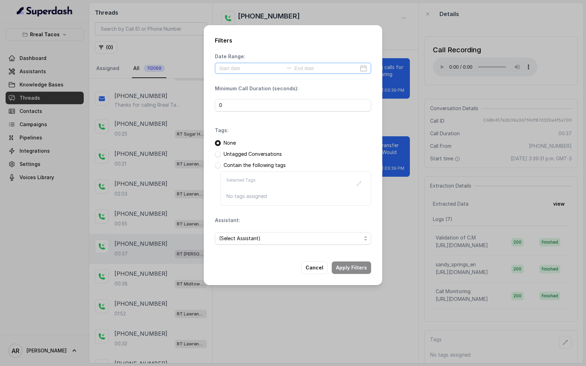
click at [268, 63] on div at bounding box center [293, 68] width 156 height 11
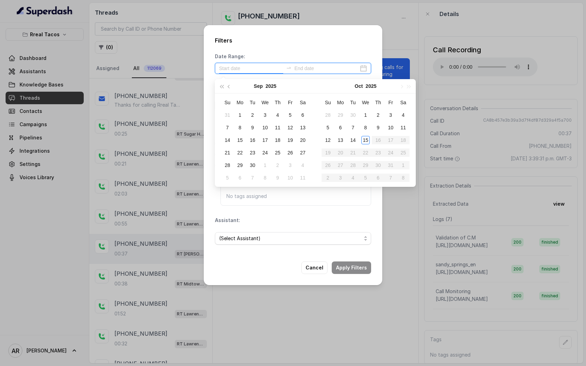
click at [265, 72] on div at bounding box center [293, 68] width 156 height 11
type input "[DATE]"
click at [370, 138] on td "15" at bounding box center [365, 140] width 13 height 13
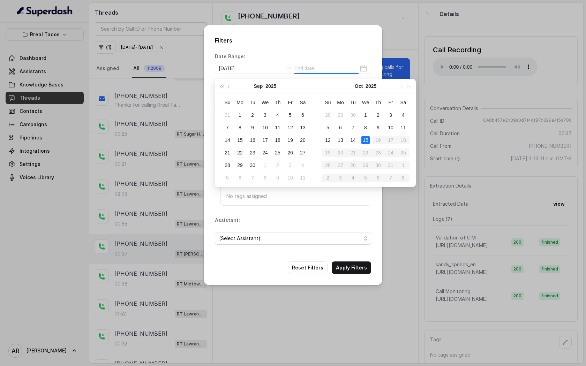
type input "[DATE]"
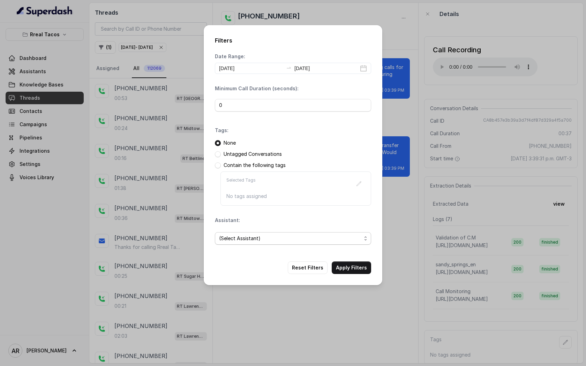
click at [240, 239] on span "(Select Assistant)" at bounding box center [290, 238] width 142 height 8
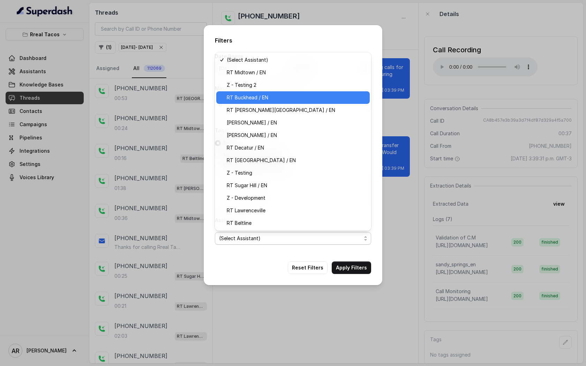
click at [267, 99] on span "RT Buckhead / EN" at bounding box center [296, 97] width 139 height 8
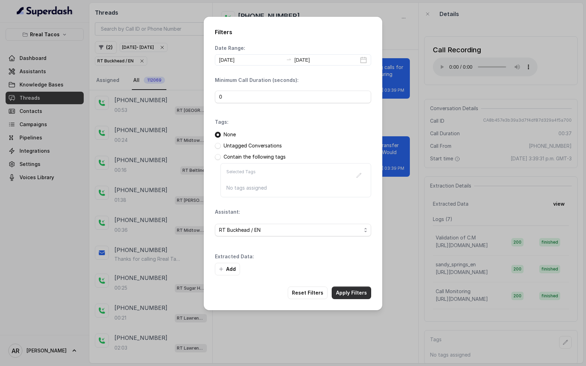
click at [360, 292] on button "Apply Filters" at bounding box center [351, 293] width 39 height 13
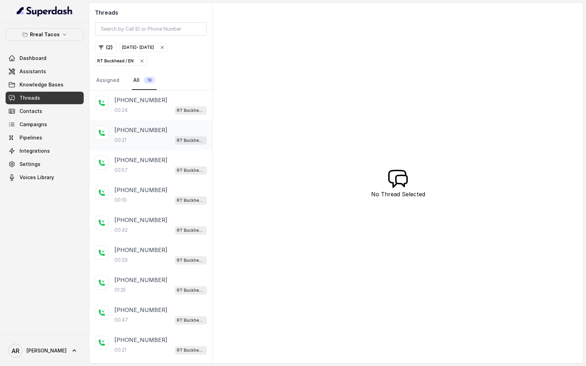
click at [167, 127] on div "[PHONE_NUMBER]" at bounding box center [160, 130] width 92 height 8
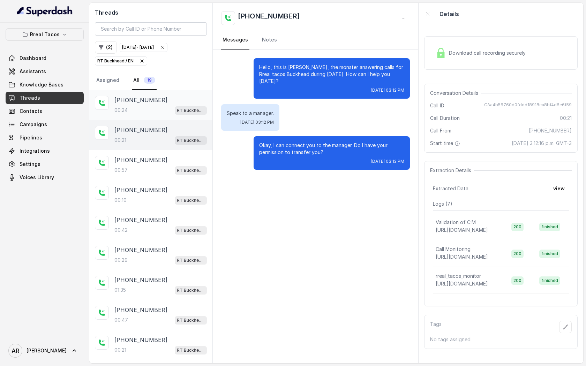
click at [166, 113] on div "00:24 RT Buckhead / EN" at bounding box center [160, 110] width 92 height 9
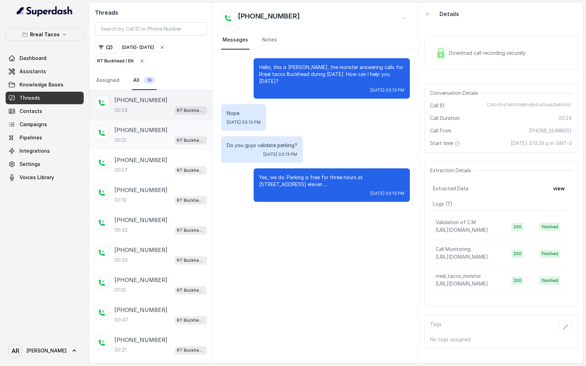
click at [171, 129] on div "[PHONE_NUMBER]" at bounding box center [160, 130] width 92 height 8
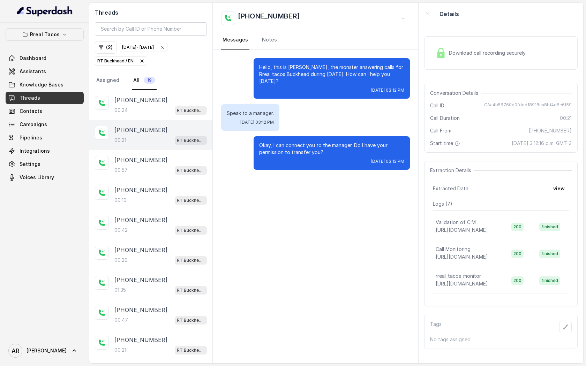
click at [448, 32] on div "Download call recording securely" at bounding box center [500, 53] width 153 height 45
click at [444, 54] on img at bounding box center [441, 53] width 10 height 10
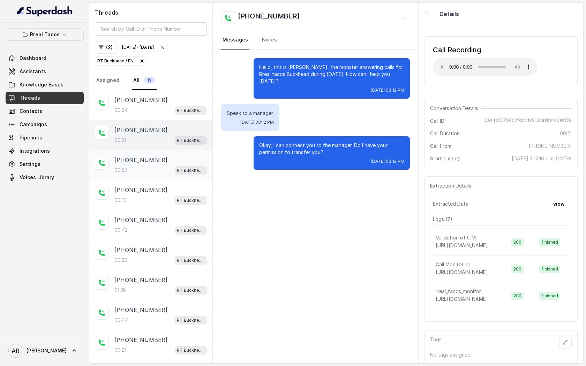
click at [162, 164] on div "[PHONE_NUMBER]:57 RT Buckhead / EN" at bounding box center [160, 165] width 92 height 19
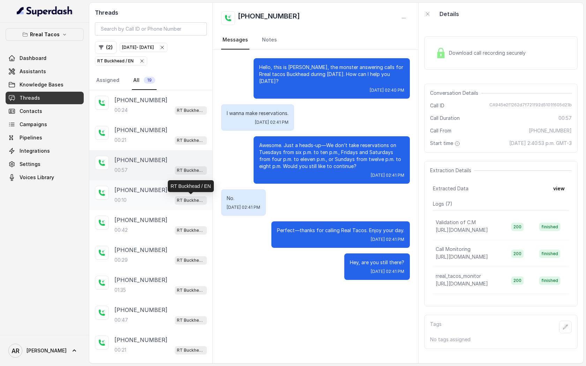
click at [190, 198] on p "RT Buckhead / EN" at bounding box center [191, 200] width 28 height 7
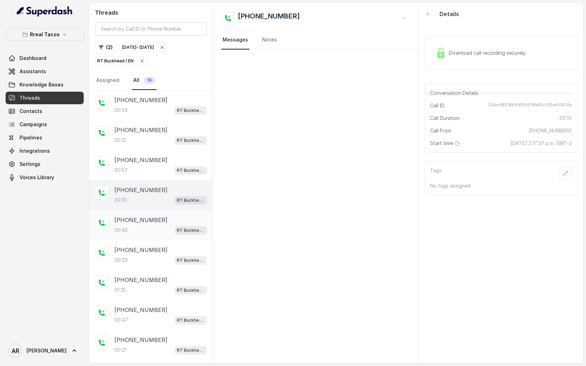
click at [179, 221] on div "[PHONE_NUMBER]" at bounding box center [160, 220] width 92 height 8
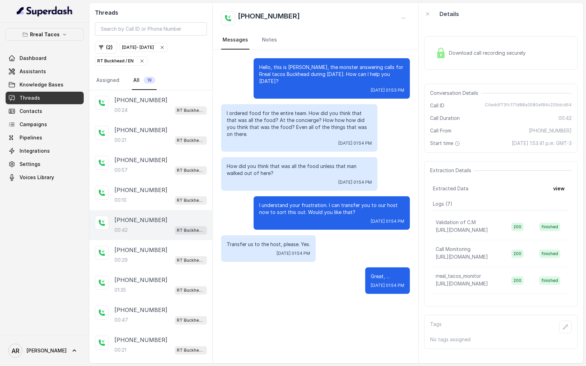
scroll to position [6, 0]
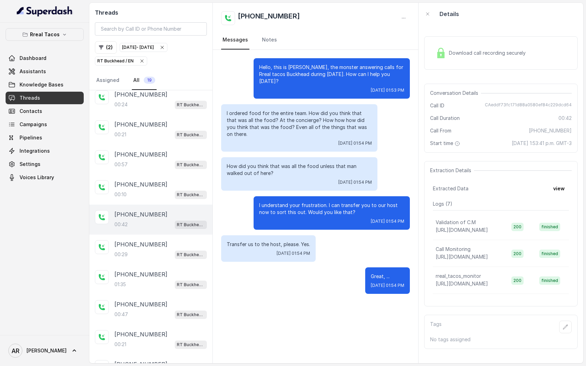
click at [437, 65] on div "Download call recording securely" at bounding box center [500, 52] width 153 height 33
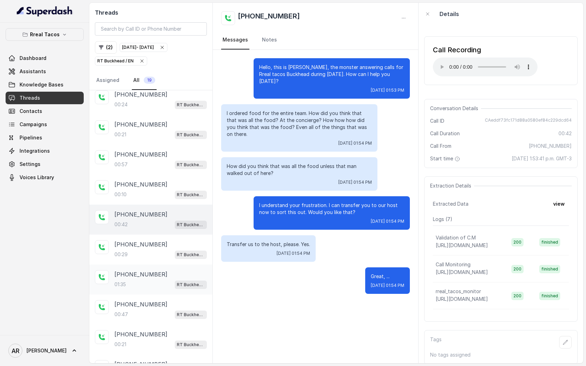
click at [189, 272] on div "[PHONE_NUMBER]" at bounding box center [160, 274] width 92 height 8
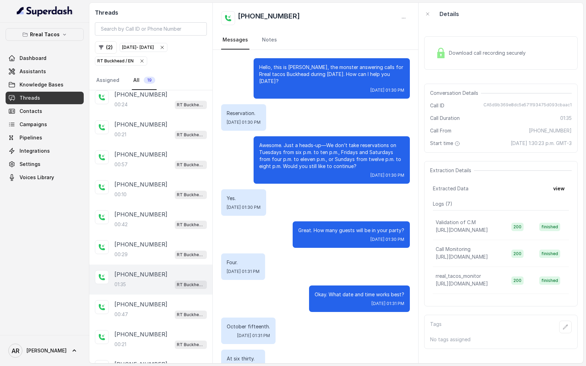
scroll to position [210, 0]
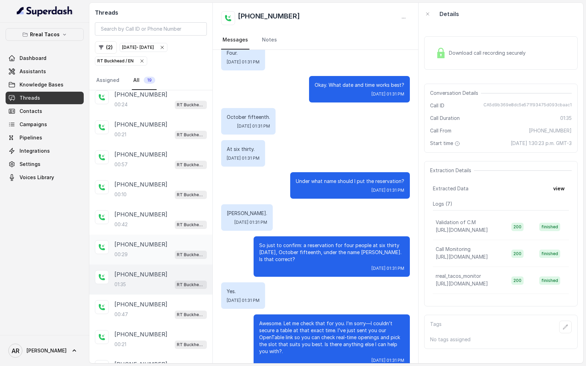
click at [176, 244] on div "[PHONE_NUMBER]" at bounding box center [160, 244] width 92 height 8
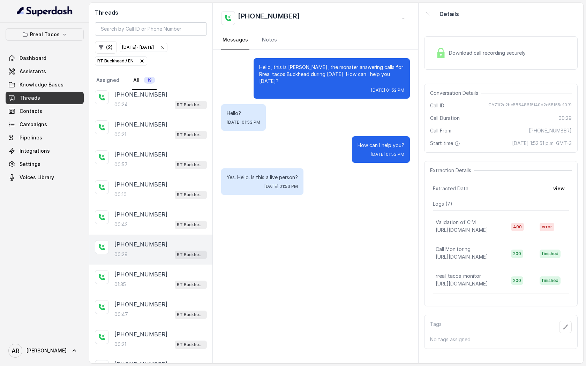
click at [143, 64] on div "RT Buckhead / EN" at bounding box center [120, 61] width 47 height 7
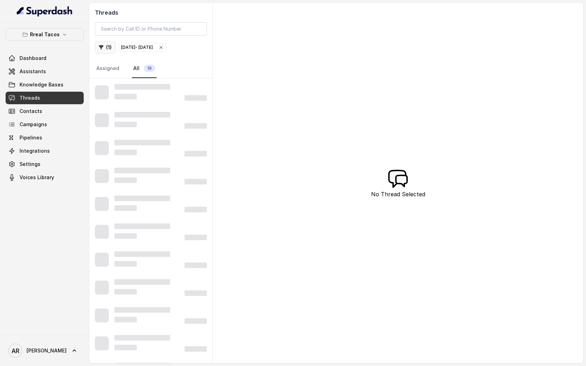
click at [106, 49] on button "( 1 )" at bounding box center [105, 47] width 21 height 13
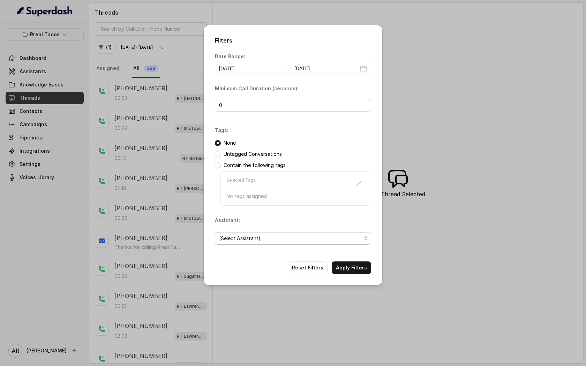
click at [294, 237] on span "(Select Assistant)" at bounding box center [290, 238] width 142 height 8
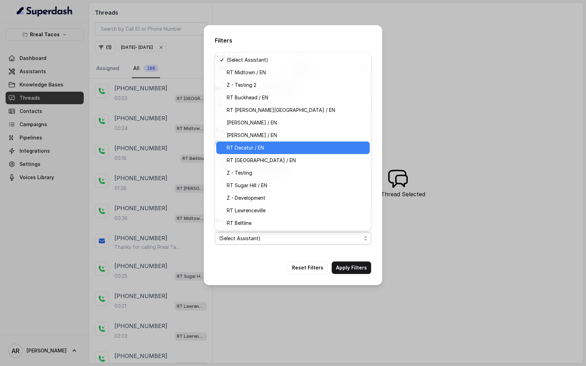
click at [290, 151] on span "RT Decatur / EN" at bounding box center [296, 148] width 139 height 8
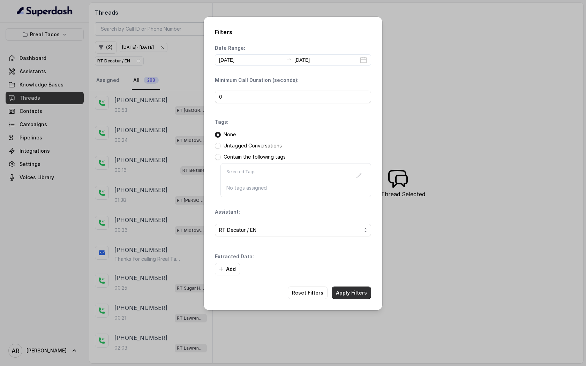
click at [352, 291] on button "Apply Filters" at bounding box center [351, 293] width 39 height 13
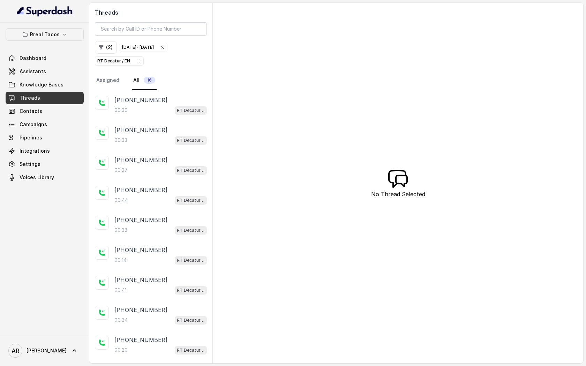
click at [159, 111] on div "00:30 RT Decatur / EN" at bounding box center [160, 110] width 92 height 9
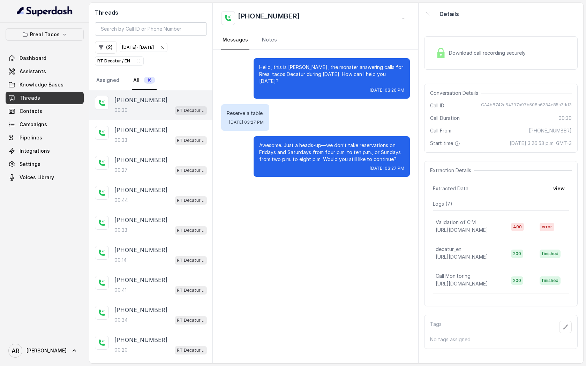
click at [433, 64] on div "Download call recording securely" at bounding box center [500, 52] width 153 height 33
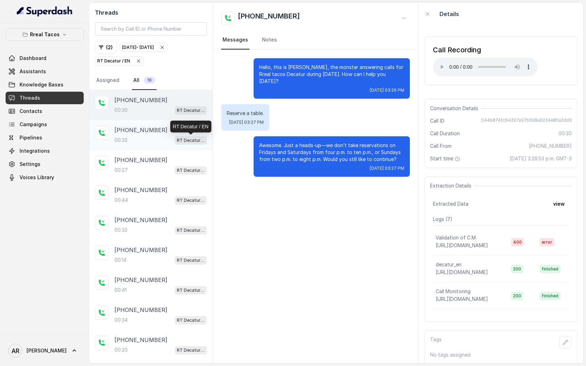
click at [196, 140] on p "RT Decatur / EN" at bounding box center [191, 140] width 28 height 7
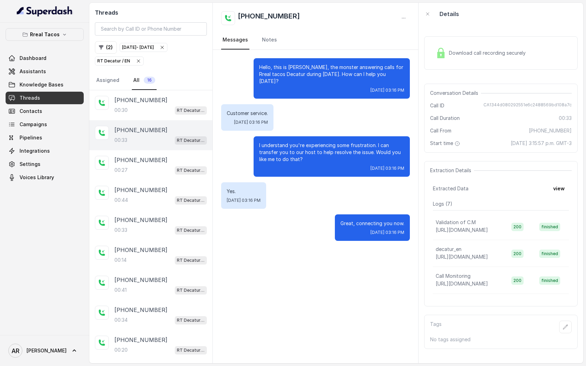
click at [462, 69] on div "Download call recording securely" at bounding box center [500, 52] width 153 height 33
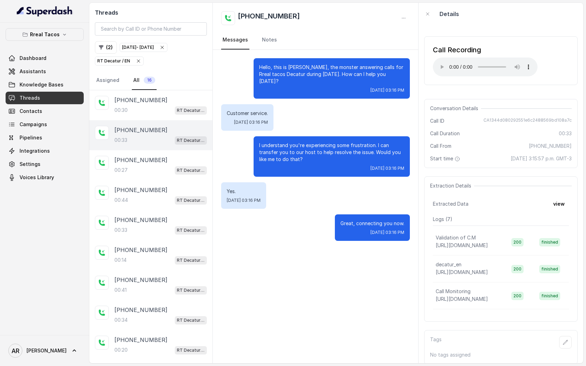
click at [136, 57] on span "RT Decatur / EN" at bounding box center [119, 61] width 48 height 8
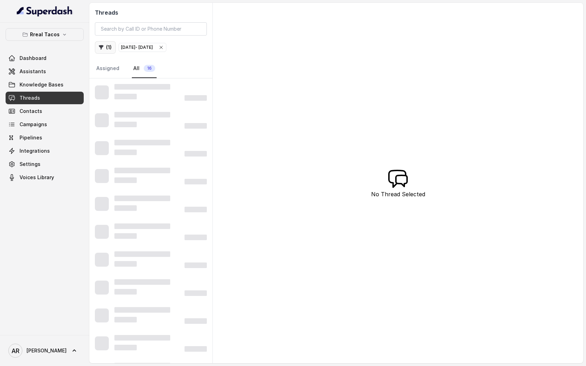
click at [108, 49] on button "( 1 )" at bounding box center [105, 47] width 21 height 13
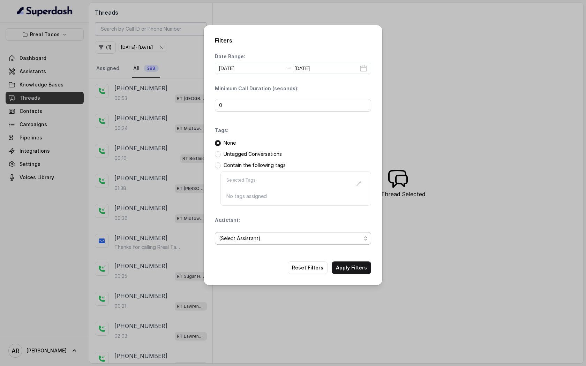
click at [293, 244] on span "(Select Assistant)" at bounding box center [293, 238] width 156 height 13
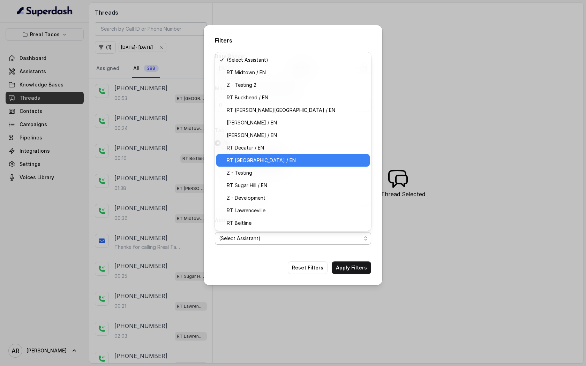
click at [281, 164] on span "RT [GEOGRAPHIC_DATA] / EN" at bounding box center [296, 160] width 139 height 8
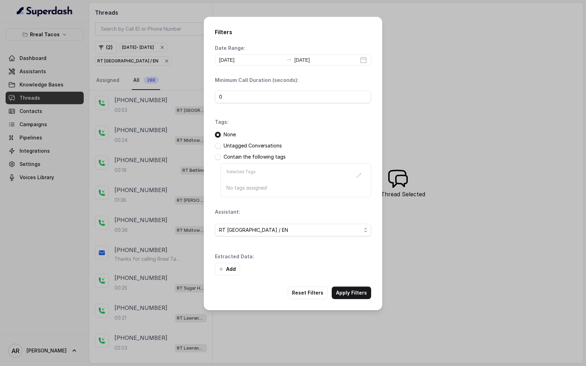
click at [356, 295] on button "Apply Filters" at bounding box center [351, 293] width 39 height 13
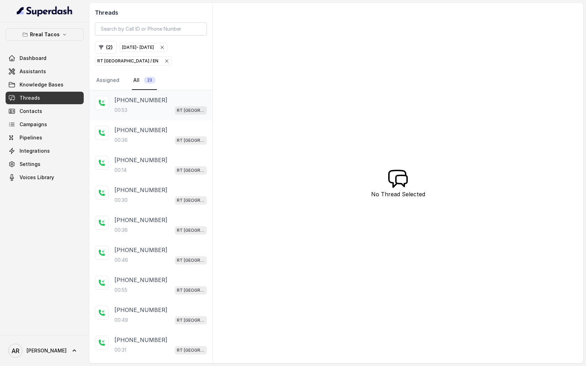
click at [169, 105] on div "[PHONE_NUMBER]:[STREET_ADDRESS]" at bounding box center [160, 105] width 92 height 19
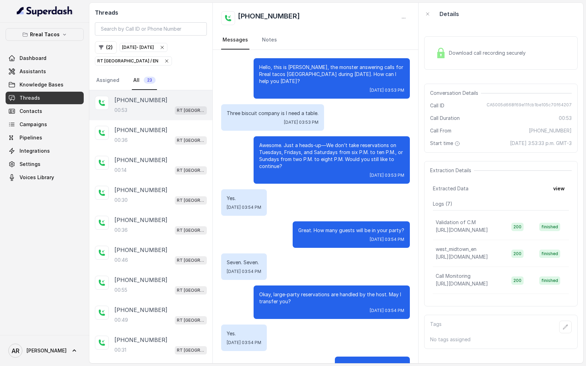
scroll to position [28, 0]
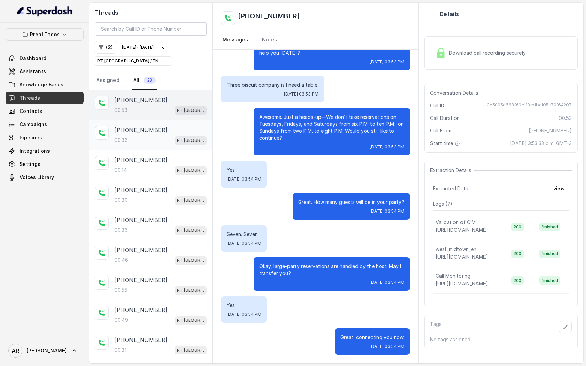
click at [163, 145] on div "[PHONE_NUMBER]:[STREET_ADDRESS]" at bounding box center [150, 135] width 123 height 30
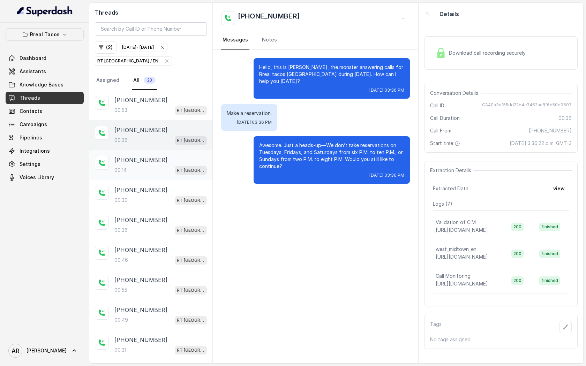
click at [159, 168] on div "00:[STREET_ADDRESS]" at bounding box center [160, 170] width 92 height 9
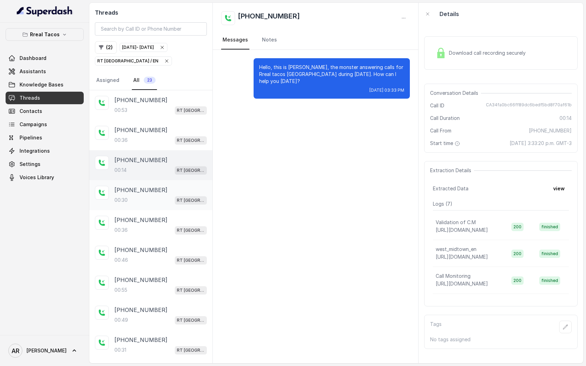
click at [161, 194] on div "[PHONE_NUMBER]:30 RT [GEOGRAPHIC_DATA] / EN" at bounding box center [160, 195] width 92 height 19
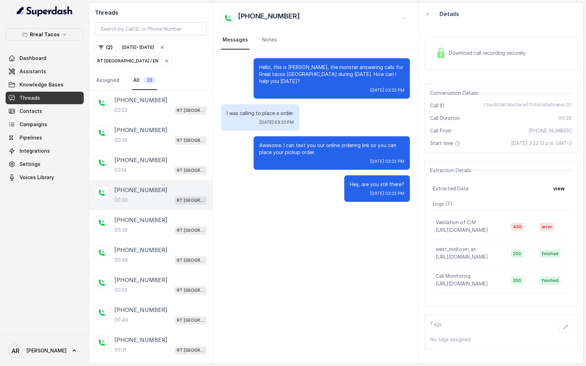
click at [164, 209] on div "[PHONE_NUMBER]:[STREET_ADDRESS] / EN [PHONE_NUMBER]:[STREET_ADDRESS] [PHONE_NUM…" at bounding box center [150, 240] width 123 height 300
click at [164, 243] on div "[PHONE_NUMBER]:[STREET_ADDRESS]" at bounding box center [150, 255] width 123 height 30
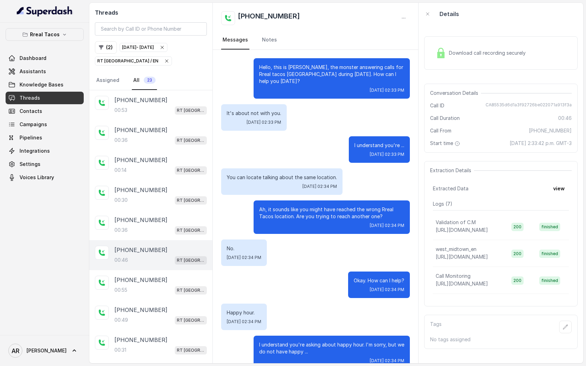
scroll to position [14, 0]
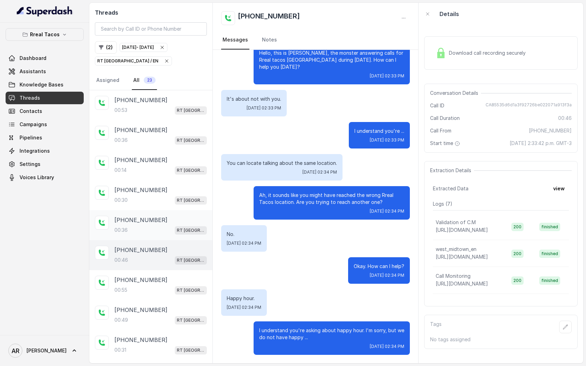
click at [163, 224] on div "[PHONE_NUMBER]:[STREET_ADDRESS]" at bounding box center [160, 225] width 92 height 19
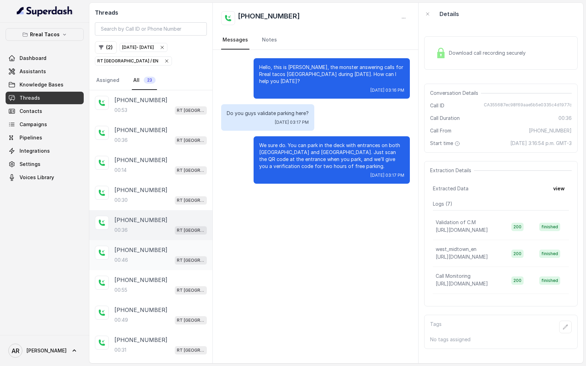
click at [163, 250] on div "[PHONE_NUMBER]" at bounding box center [160, 250] width 92 height 8
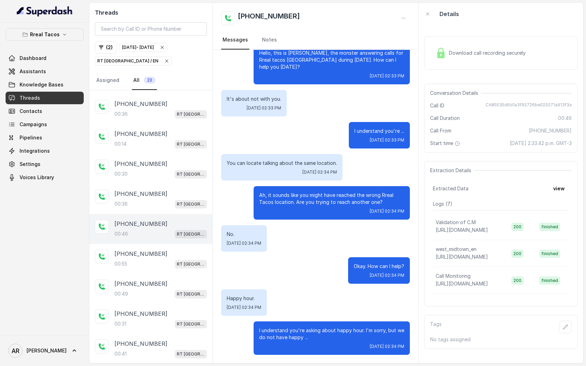
scroll to position [27, 0]
click at [163, 250] on div "[PHONE_NUMBER]" at bounding box center [160, 253] width 92 height 8
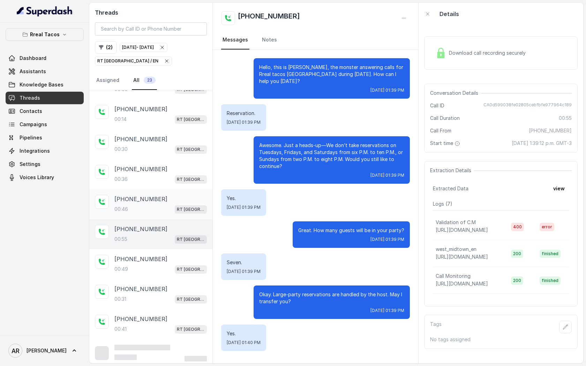
click at [163, 250] on div "[PHONE_NUMBER]:[STREET_ADDRESS]" at bounding box center [150, 264] width 123 height 30
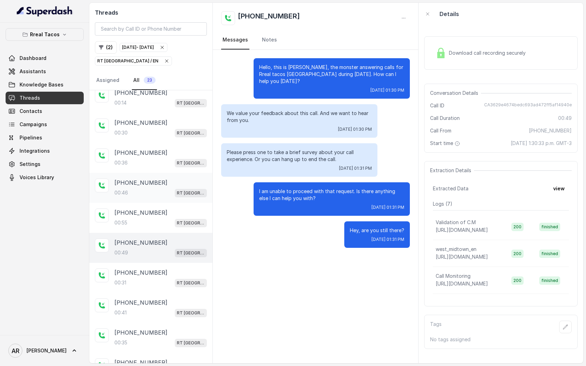
scroll to position [72, 0]
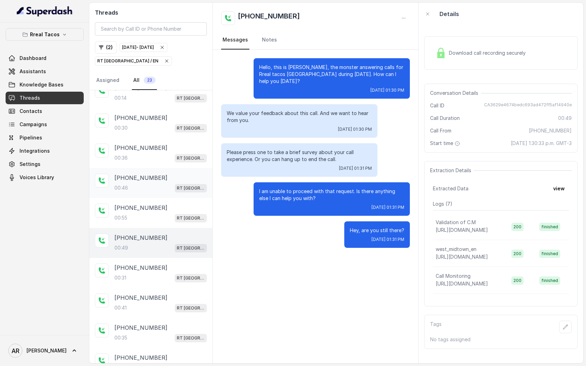
click at [163, 250] on div "00:[STREET_ADDRESS]" at bounding box center [160, 247] width 92 height 9
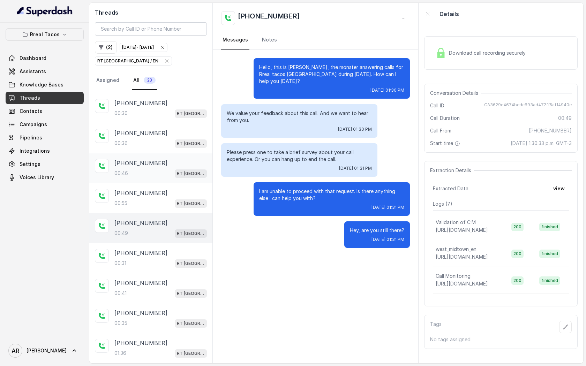
click at [163, 250] on div "[PHONE_NUMBER]" at bounding box center [160, 253] width 92 height 8
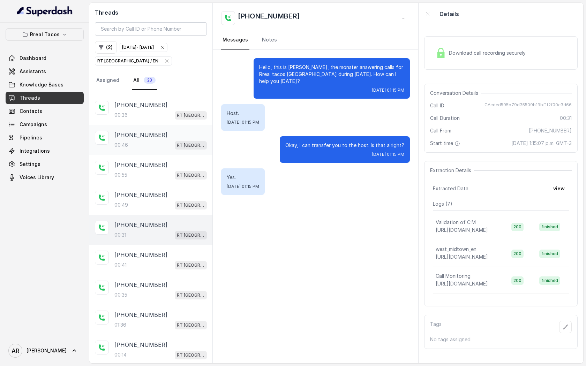
scroll to position [116, 0]
click at [163, 250] on div "[PHONE_NUMBER]" at bounding box center [160, 254] width 92 height 8
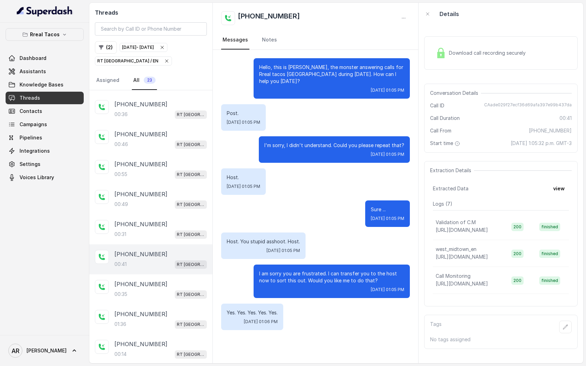
click at [447, 63] on div "Download call recording securely" at bounding box center [500, 52] width 153 height 33
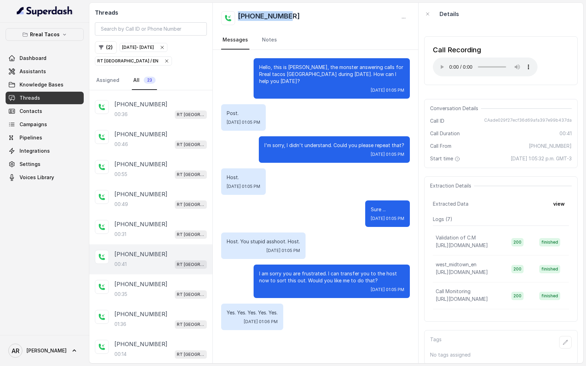
drag, startPoint x: 297, startPoint y: 14, endPoint x: 237, endPoint y: 13, distance: 60.3
click at [237, 13] on div "[PHONE_NUMBER]" at bounding box center [315, 18] width 189 height 14
copy h2 "[PHONE_NUMBER]"
click at [307, 196] on div "Hello, this is [PERSON_NAME], the monster answering calls for Rreal tacos [GEOG…" at bounding box center [315, 194] width 205 height 289
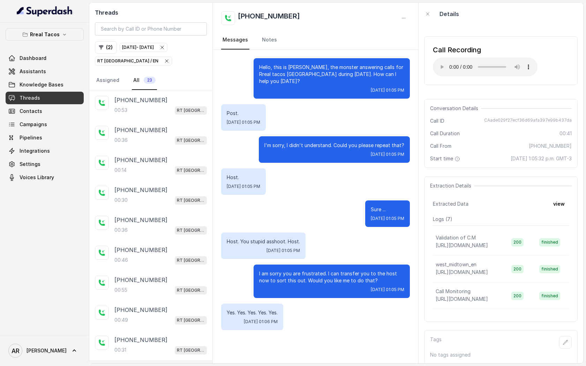
scroll to position [7, 0]
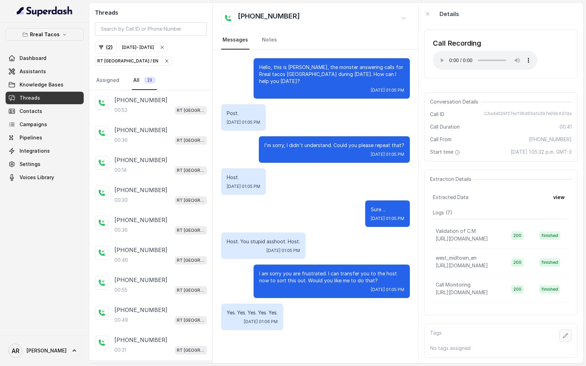
click at [566, 341] on button "button" at bounding box center [565, 336] width 13 height 13
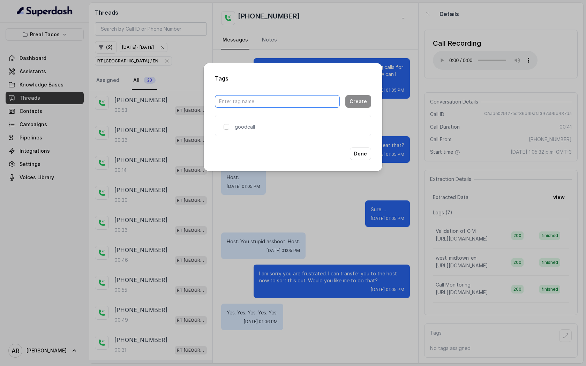
click at [278, 103] on input "text" at bounding box center [277, 101] width 125 height 13
type input "c"
type input "refund"
click at [364, 106] on button "Create" at bounding box center [358, 101] width 26 height 13
click at [302, 123] on div "refund" at bounding box center [330, 126] width 69 height 7
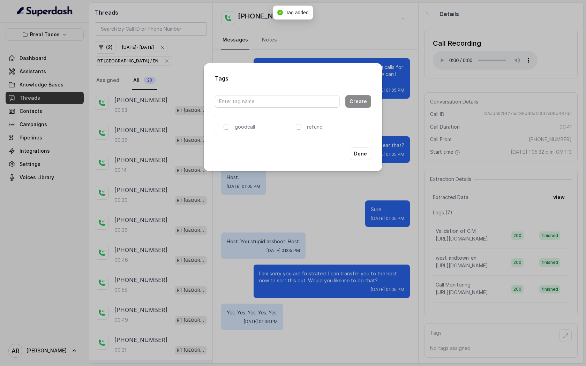
click at [301, 127] on div "refund" at bounding box center [330, 126] width 69 height 7
click at [299, 127] on span at bounding box center [299, 127] width 6 height 6
click at [370, 157] on button "Done" at bounding box center [360, 154] width 21 height 13
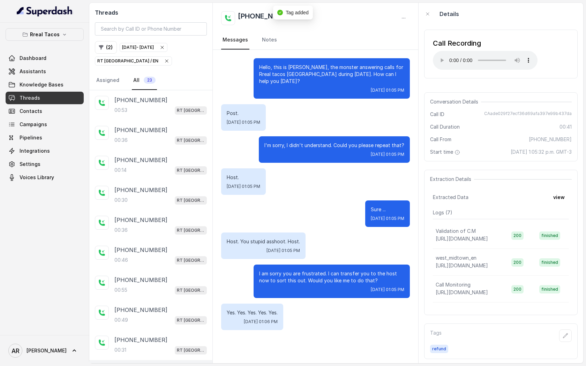
click at [333, 124] on div "Post. [DATE] 01:05 PM" at bounding box center [315, 117] width 189 height 27
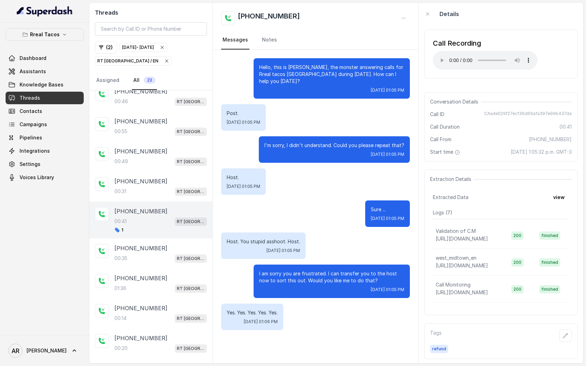
scroll to position [233, 0]
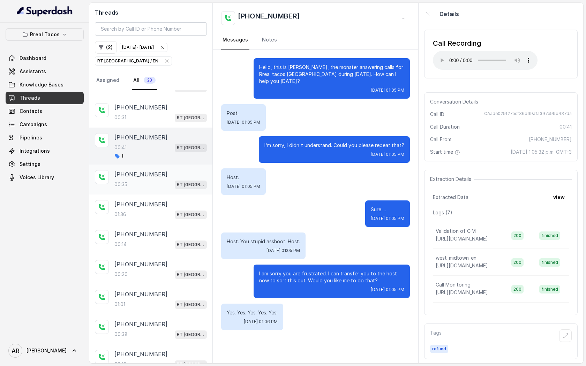
click at [147, 188] on div "[PHONE_NUMBER]:[STREET_ADDRESS]" at bounding box center [150, 180] width 123 height 30
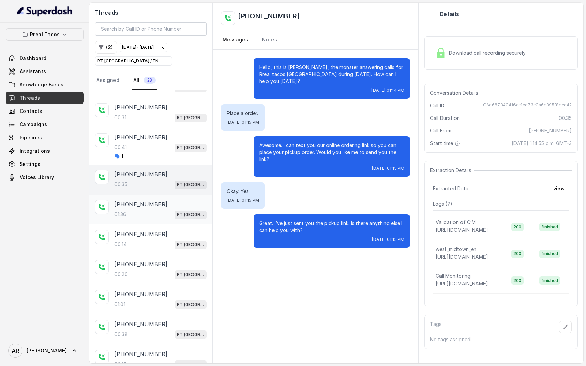
click at [153, 206] on p "[PHONE_NUMBER]" at bounding box center [140, 204] width 53 height 8
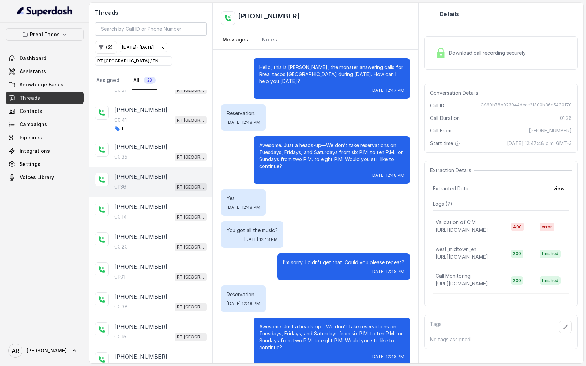
scroll to position [274, 0]
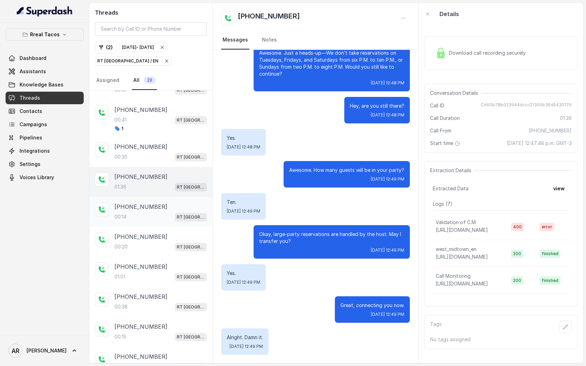
click at [174, 203] on div "[PHONE_NUMBER]" at bounding box center [160, 207] width 92 height 8
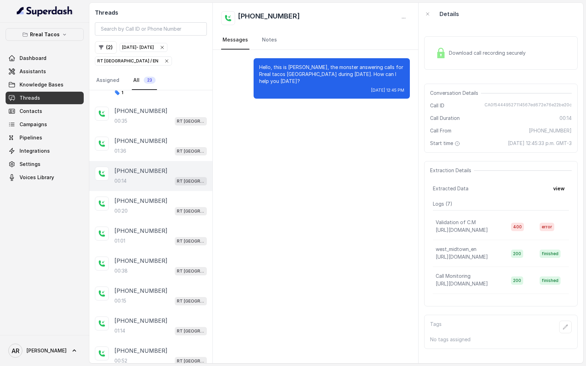
scroll to position [358, 0]
